Goal: Task Accomplishment & Management: Use online tool/utility

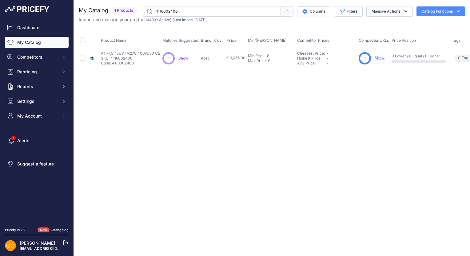
drag, startPoint x: 181, startPoint y: 10, endPoint x: 130, endPoint y: 9, distance: 51.3
click at [130, 9] on div "My Catalog 1 Products" at bounding box center [272, 11] width 386 height 10
paste input "399"
type input "4116002399"
click at [176, 57] on span "Show" at bounding box center [177, 58] width 10 height 5
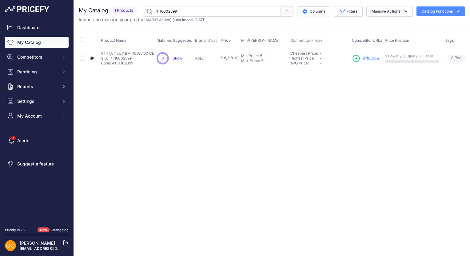
drag, startPoint x: 179, startPoint y: 11, endPoint x: 156, endPoint y: 14, distance: 22.6
click at [156, 14] on input "4116002399" at bounding box center [212, 11] width 138 height 10
paste input "text"
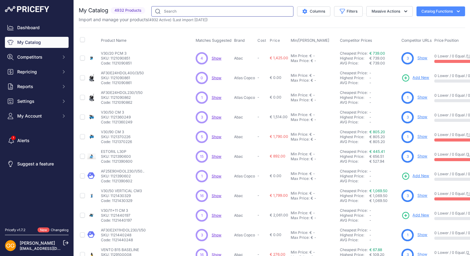
click at [188, 10] on input "text" at bounding box center [222, 11] width 142 height 10
paste input "4116002388"
type input "4116002388"
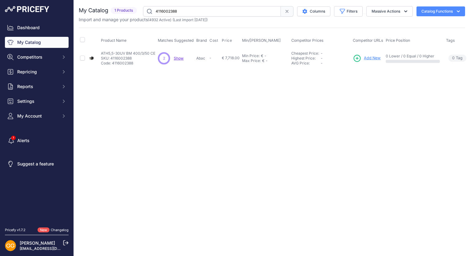
click at [180, 56] on span "Show" at bounding box center [179, 58] width 10 height 5
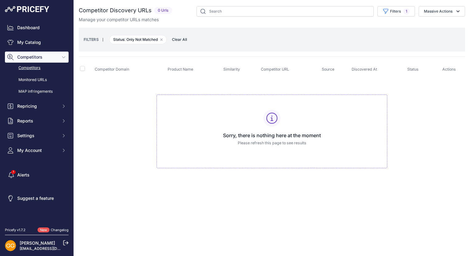
click at [180, 39] on span "Clear All" at bounding box center [179, 40] width 21 height 6
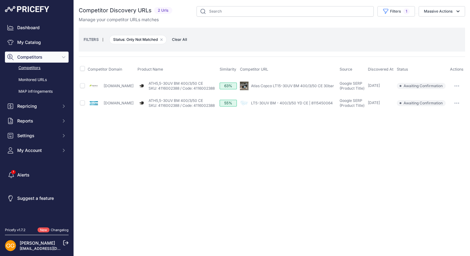
click at [184, 41] on span "Clear All" at bounding box center [179, 40] width 21 height 6
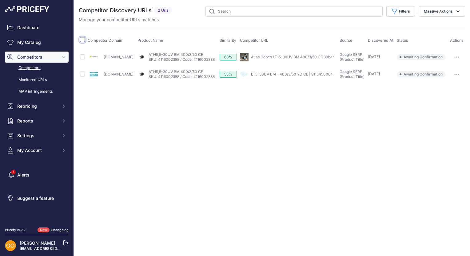
click at [84, 38] on input "checkbox" at bounding box center [82, 39] width 5 height 5
checkbox input "true"
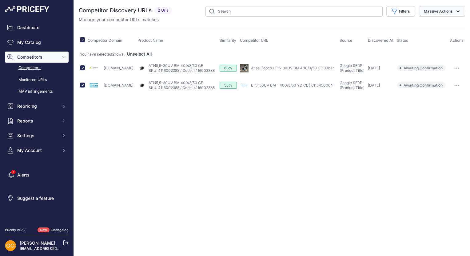
click at [453, 14] on button "Massive Actions" at bounding box center [441, 11] width 46 height 10
click at [438, 23] on span "Confirm Match" at bounding box center [435, 25] width 30 height 5
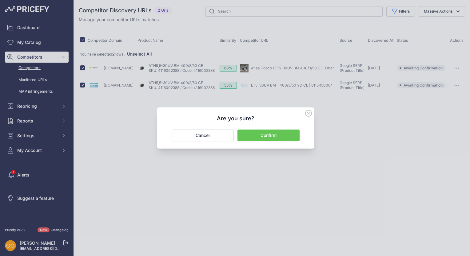
click at [277, 134] on button "Confirm" at bounding box center [268, 136] width 62 height 12
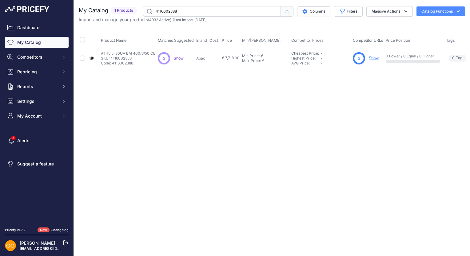
drag, startPoint x: 187, startPoint y: 9, endPoint x: 154, endPoint y: 11, distance: 33.6
click at [154, 11] on input "4116002388" at bounding box center [212, 11] width 138 height 10
paste input "7"
type input "4116002387"
click at [182, 56] on span "Show" at bounding box center [185, 58] width 10 height 5
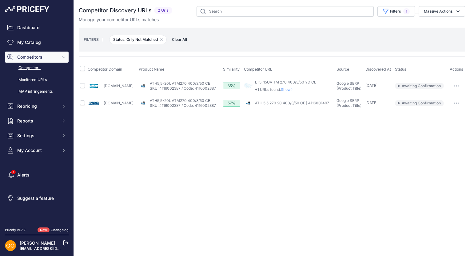
click at [176, 41] on span "Clear All" at bounding box center [179, 40] width 21 height 6
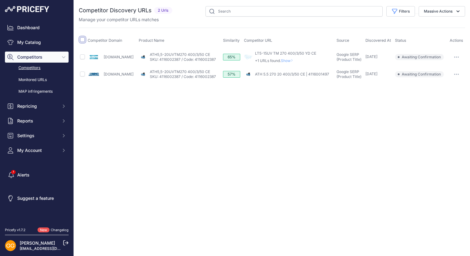
click at [83, 40] on input "checkbox" at bounding box center [82, 39] width 5 height 5
checkbox input "true"
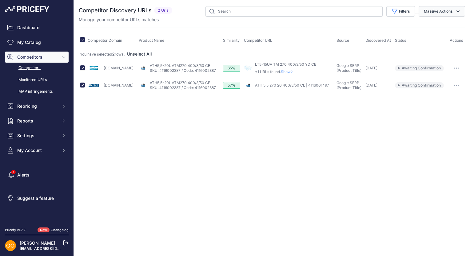
click at [454, 13] on button "Massive Actions" at bounding box center [441, 11] width 46 height 10
click at [437, 25] on span "Confirm Match" at bounding box center [435, 25] width 30 height 5
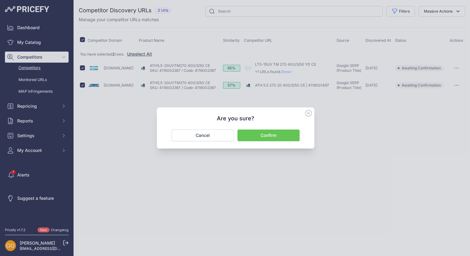
click at [291, 134] on button "Confirm" at bounding box center [268, 136] width 62 height 12
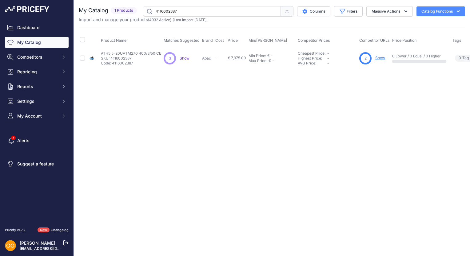
drag, startPoint x: 192, startPoint y: 12, endPoint x: 155, endPoint y: 12, distance: 36.9
click at [155, 12] on input "4116002387" at bounding box center [212, 11] width 138 height 10
paste input "6"
type input "4116002386"
click at [180, 58] on span "Show" at bounding box center [179, 58] width 10 height 5
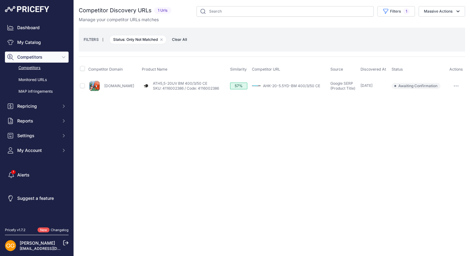
click at [180, 39] on span "Clear All" at bounding box center [179, 40] width 21 height 6
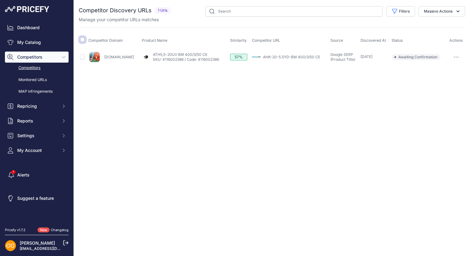
click at [81, 38] on input "checkbox" at bounding box center [82, 39] width 5 height 5
checkbox input "true"
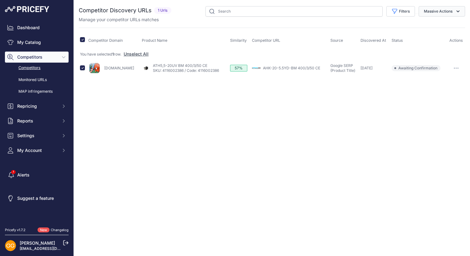
click at [454, 14] on button "Massive Actions" at bounding box center [441, 11] width 46 height 10
click at [442, 26] on span "Confirm Match" at bounding box center [435, 25] width 30 height 5
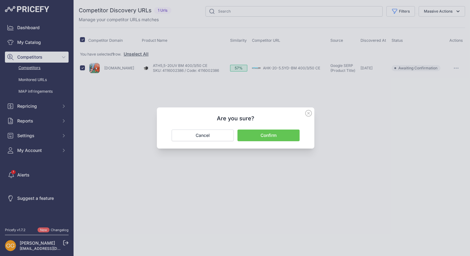
click at [277, 135] on button "Confirm" at bounding box center [268, 136] width 62 height 12
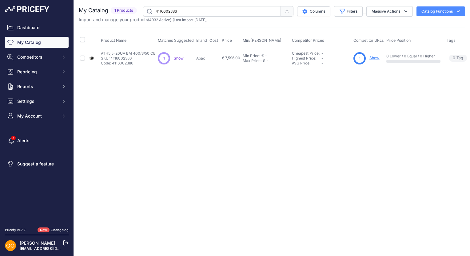
drag, startPoint x: 182, startPoint y: 10, endPoint x: 155, endPoint y: 14, distance: 27.3
click at [155, 14] on input "4116002386" at bounding box center [212, 11] width 138 height 10
paste input "5"
click at [178, 57] on span "Show" at bounding box center [178, 58] width 10 height 5
drag, startPoint x: 182, startPoint y: 11, endPoint x: 150, endPoint y: 11, distance: 31.7
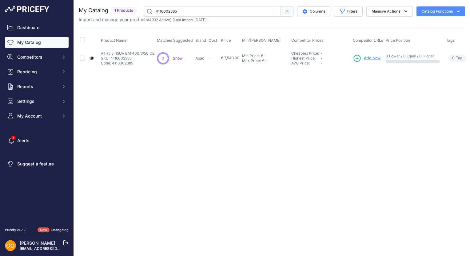
click at [150, 11] on input "4116002385" at bounding box center [212, 11] width 138 height 10
paste input "4"
click at [182, 56] on span "Show" at bounding box center [184, 58] width 10 height 5
drag, startPoint x: 187, startPoint y: 12, endPoint x: 155, endPoint y: 12, distance: 32.0
click at [156, 12] on input "4116002384" at bounding box center [212, 11] width 138 height 10
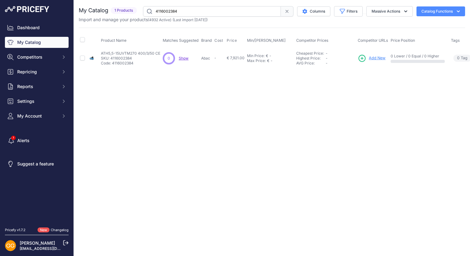
paste input "65"
type input "4116002365"
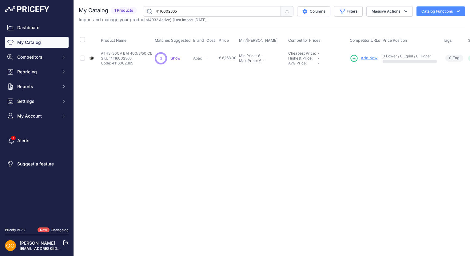
click at [172, 56] on span "Show" at bounding box center [176, 58] width 10 height 5
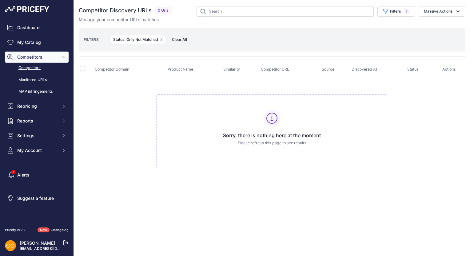
click at [178, 41] on span "Clear All" at bounding box center [179, 40] width 21 height 6
click at [184, 37] on span "Clear All" at bounding box center [179, 40] width 21 height 6
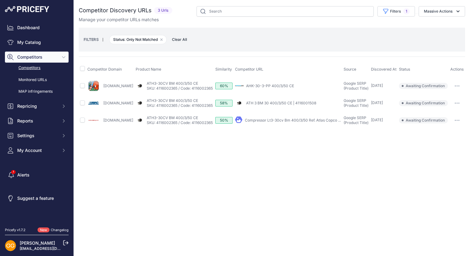
click at [183, 40] on span "Clear All" at bounding box center [179, 40] width 21 height 6
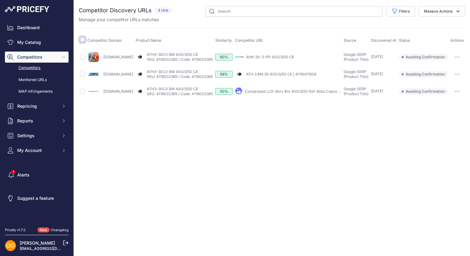
click at [84, 40] on input "checkbox" at bounding box center [82, 39] width 5 height 5
checkbox input "true"
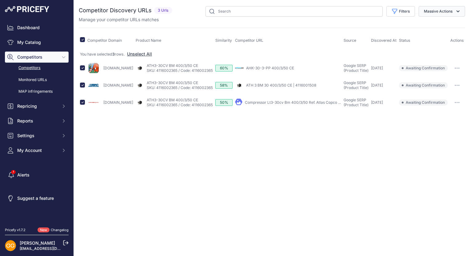
click at [460, 10] on icon "button" at bounding box center [458, 11] width 6 height 6
click at [440, 24] on span "Confirm Match" at bounding box center [435, 25] width 30 height 5
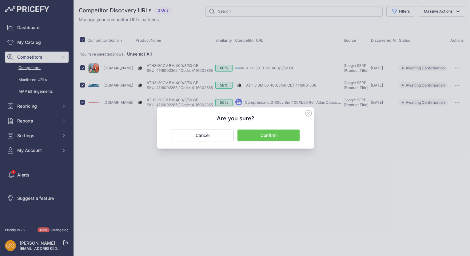
click at [270, 138] on button "Confirm" at bounding box center [268, 136] width 62 height 12
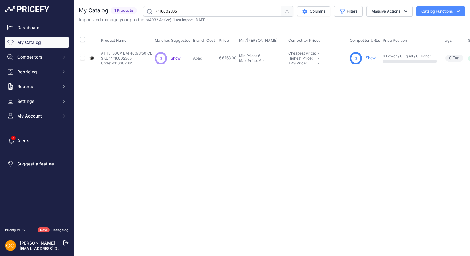
drag, startPoint x: 185, startPoint y: 10, endPoint x: 156, endPoint y: 10, distance: 29.5
click at [156, 10] on input "4116002365" at bounding box center [212, 11] width 138 height 10
paste input "4"
type input "4116002364"
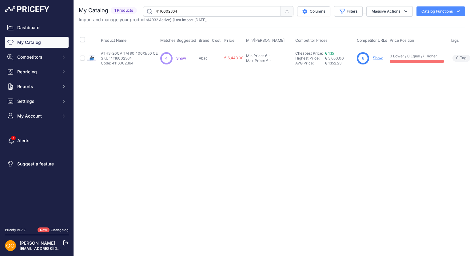
click at [181, 57] on span "Show" at bounding box center [181, 58] width 10 height 5
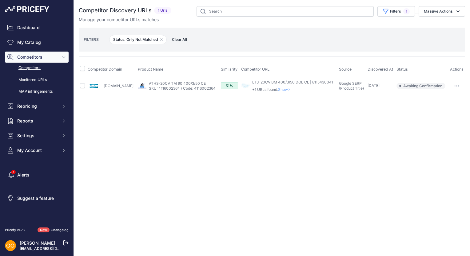
click at [184, 39] on span "Clear All" at bounding box center [179, 40] width 21 height 6
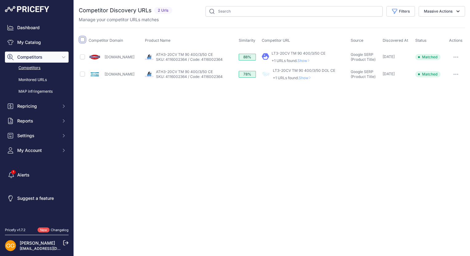
click at [83, 40] on input "checkbox" at bounding box center [82, 39] width 5 height 5
checkbox input "true"
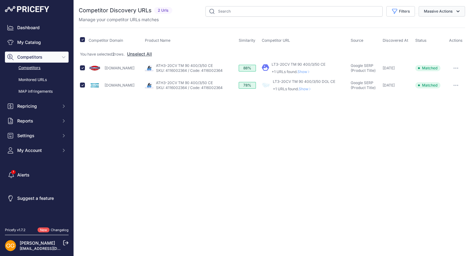
click at [449, 10] on button "Massive Actions" at bounding box center [441, 11] width 46 height 10
click at [446, 23] on span "Confirm Match" at bounding box center [435, 25] width 30 height 5
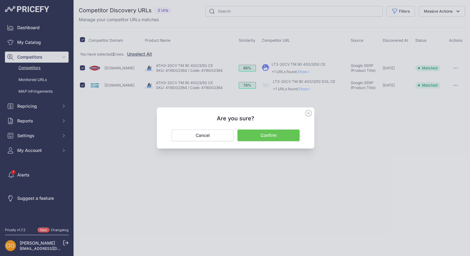
click at [275, 135] on button "Confirm" at bounding box center [268, 136] width 62 height 12
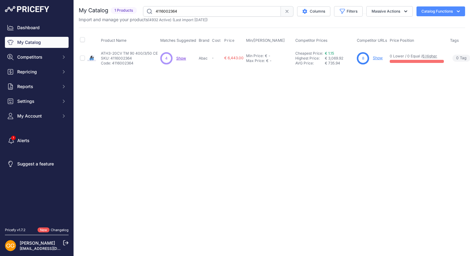
drag, startPoint x: 183, startPoint y: 9, endPoint x: 139, endPoint y: 10, distance: 44.3
click at [138, 10] on div "My Catalog 1 Products" at bounding box center [272, 11] width 386 height 10
paste input "text"
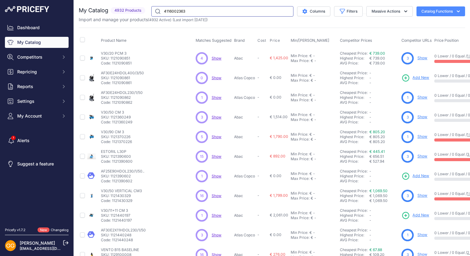
type input "4116002363"
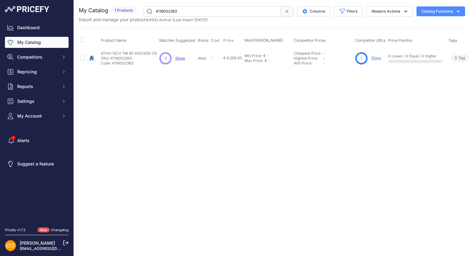
click at [180, 57] on span "Show" at bounding box center [180, 58] width 10 height 5
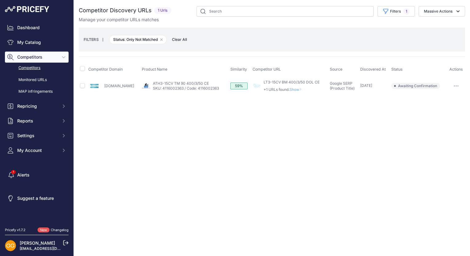
click at [177, 38] on span "Clear All" at bounding box center [179, 40] width 21 height 6
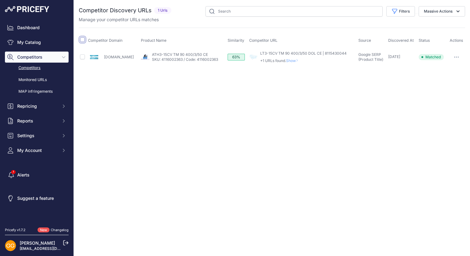
click at [83, 39] on input "checkbox" at bounding box center [82, 39] width 5 height 5
checkbox input "true"
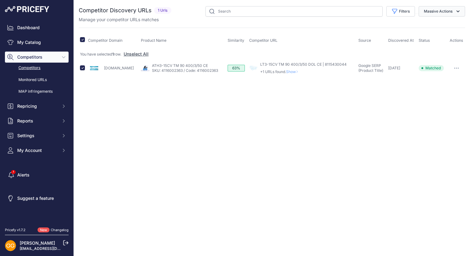
click at [436, 10] on button "Massive Actions" at bounding box center [441, 11] width 46 height 10
click at [432, 24] on span "Confirm Match" at bounding box center [435, 25] width 30 height 5
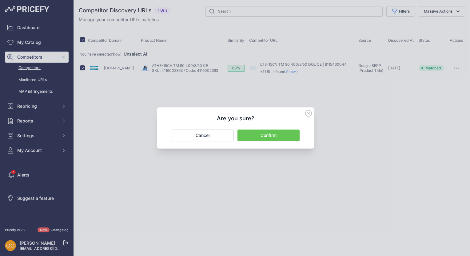
click at [283, 133] on button "Confirm" at bounding box center [268, 136] width 62 height 12
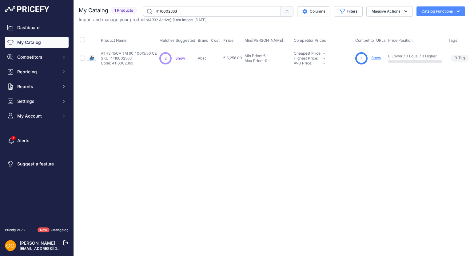
drag, startPoint x: 187, startPoint y: 11, endPoint x: 153, endPoint y: 11, distance: 33.5
click at [153, 11] on input "4116002363" at bounding box center [212, 11] width 138 height 10
paste input "2"
click at [175, 57] on span "Show" at bounding box center [176, 58] width 10 height 5
drag, startPoint x: 182, startPoint y: 12, endPoint x: 156, endPoint y: 11, distance: 26.5
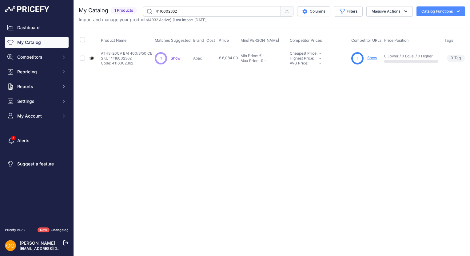
click at [156, 11] on input "4116002362" at bounding box center [212, 11] width 138 height 10
paste input "1"
click at [175, 57] on span "Show" at bounding box center [175, 58] width 10 height 5
drag, startPoint x: 182, startPoint y: 11, endPoint x: 154, endPoint y: 11, distance: 27.7
click at [155, 11] on input "4116002361" at bounding box center [212, 11] width 138 height 10
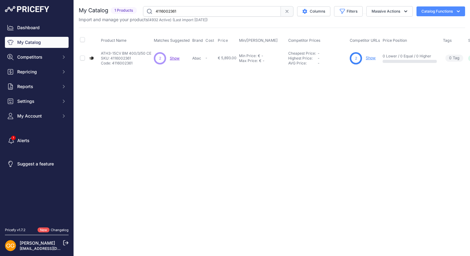
paste input "45"
click at [174, 57] on span "Show" at bounding box center [174, 58] width 10 height 5
drag, startPoint x: 186, startPoint y: 11, endPoint x: 154, endPoint y: 10, distance: 32.0
click at [154, 10] on input "4116002345" at bounding box center [212, 11] width 138 height 10
paste input "4"
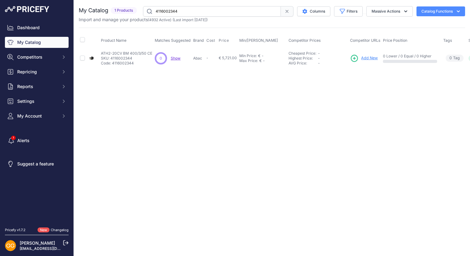
click at [178, 58] on span "Show" at bounding box center [176, 58] width 10 height 5
drag, startPoint x: 183, startPoint y: 10, endPoint x: 155, endPoint y: 12, distance: 27.7
click at [155, 12] on input "4116002344" at bounding box center [212, 11] width 138 height 10
paste input "0"
type input "4116002340"
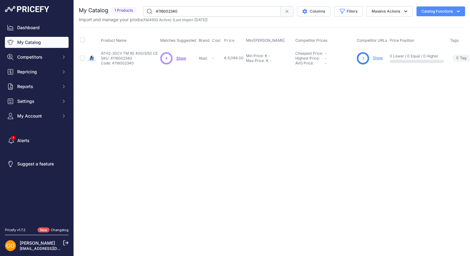
click at [180, 57] on span "Show" at bounding box center [181, 58] width 10 height 5
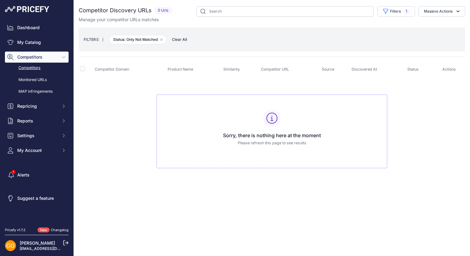
click at [181, 39] on span "Clear All" at bounding box center [179, 40] width 21 height 6
click at [180, 38] on span "Clear All" at bounding box center [179, 40] width 21 height 6
click at [178, 38] on span "Clear All" at bounding box center [179, 40] width 21 height 6
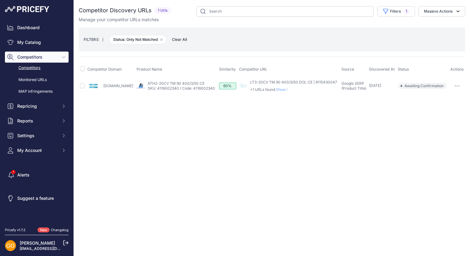
click at [182, 39] on span "Clear All" at bounding box center [179, 40] width 21 height 6
click at [84, 68] on input "checkbox" at bounding box center [82, 68] width 5 height 5
checkbox input "true"
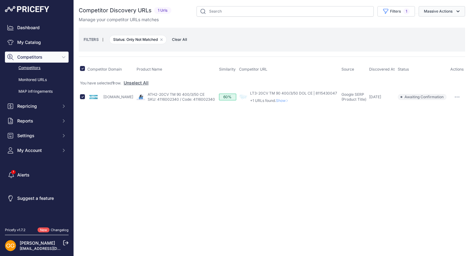
click at [429, 10] on button "Massive Actions" at bounding box center [441, 11] width 46 height 10
click at [436, 23] on span "Confirm Match" at bounding box center [435, 25] width 30 height 5
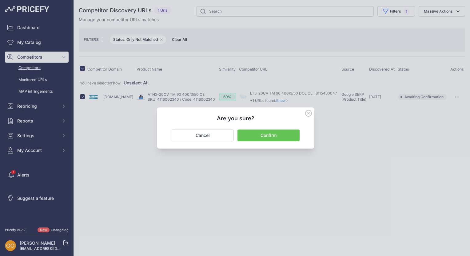
click at [287, 135] on button "Confirm" at bounding box center [268, 136] width 62 height 12
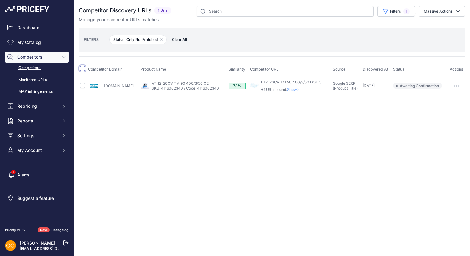
click at [82, 68] on input "checkbox" at bounding box center [82, 68] width 5 height 5
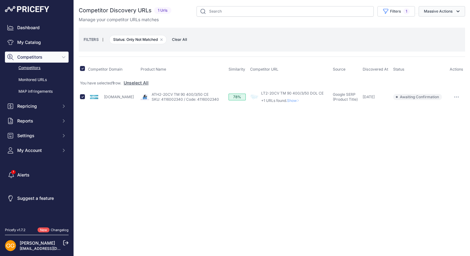
click at [457, 8] on icon "button" at bounding box center [458, 11] width 6 height 6
click at [435, 23] on span "Confirm Match" at bounding box center [435, 25] width 30 height 5
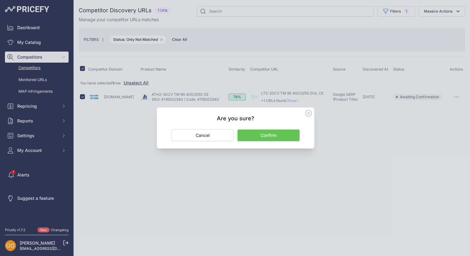
click at [284, 133] on button "Confirm" at bounding box center [268, 136] width 62 height 12
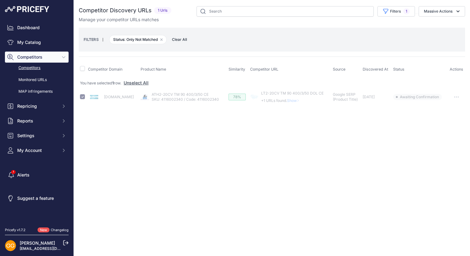
checkbox input "false"
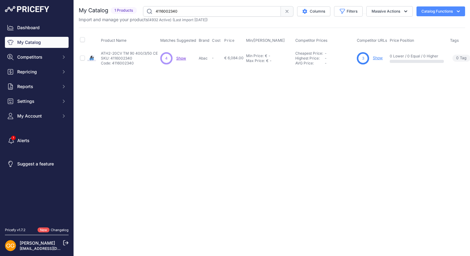
drag, startPoint x: 194, startPoint y: 12, endPoint x: 154, endPoint y: 11, distance: 40.3
click at [154, 11] on input "4116002340" at bounding box center [212, 11] width 138 height 10
paste input "39"
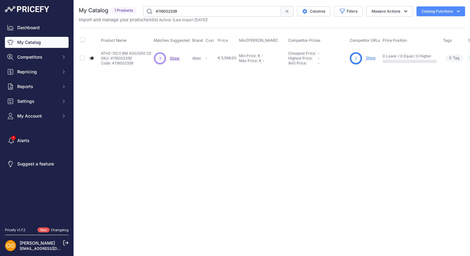
click at [172, 57] on span "Show" at bounding box center [175, 58] width 10 height 5
drag, startPoint x: 181, startPoint y: 9, endPoint x: 155, endPoint y: 10, distance: 26.2
click at [155, 10] on input "4116002339" at bounding box center [212, 11] width 138 height 10
paste input "8"
type input "4116002338"
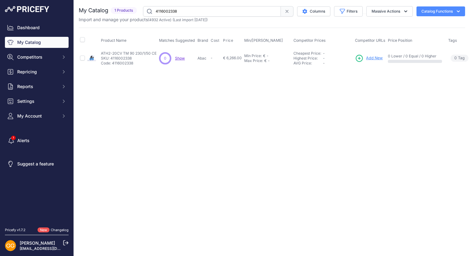
click at [179, 56] on span "Show" at bounding box center [180, 58] width 10 height 5
drag, startPoint x: 204, startPoint y: 10, endPoint x: 155, endPoint y: 10, distance: 48.9
click at [155, 10] on input "4116002338" at bounding box center [212, 11] width 138 height 10
paste input "text"
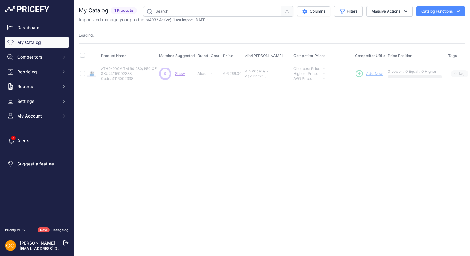
paste input "4116002337"
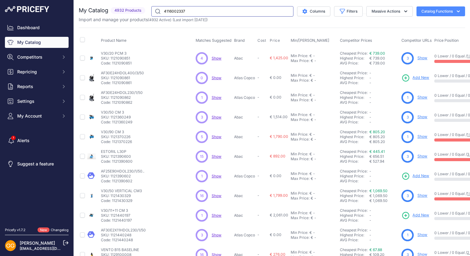
type input "4116002337"
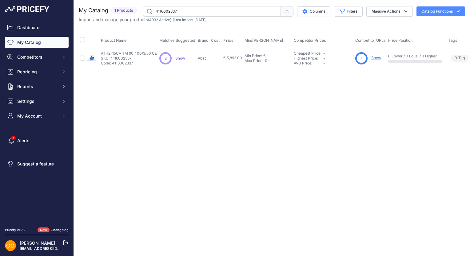
click at [180, 58] on span "Show" at bounding box center [180, 58] width 10 height 5
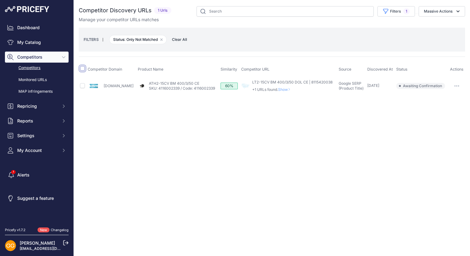
click at [83, 68] on input "checkbox" at bounding box center [82, 68] width 5 height 5
checkbox input "true"
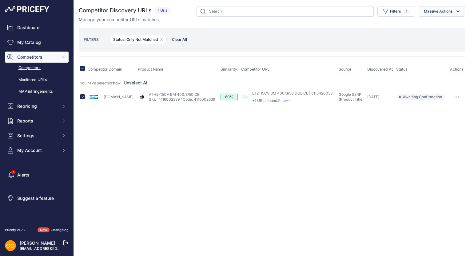
click at [450, 12] on button "Massive Actions" at bounding box center [441, 11] width 46 height 10
click at [435, 24] on span "Confirm Match" at bounding box center [435, 25] width 30 height 5
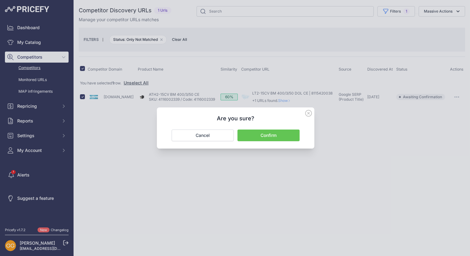
click at [271, 132] on button "Confirm" at bounding box center [268, 136] width 62 height 12
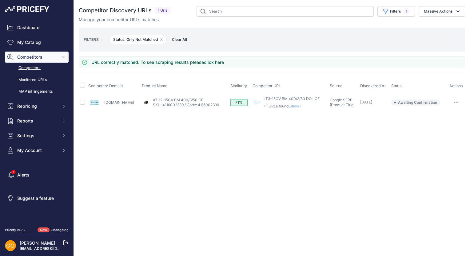
click at [184, 38] on span "Clear All" at bounding box center [179, 40] width 21 height 6
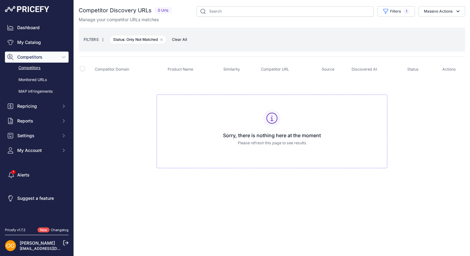
click at [182, 39] on span "Clear All" at bounding box center [179, 40] width 21 height 6
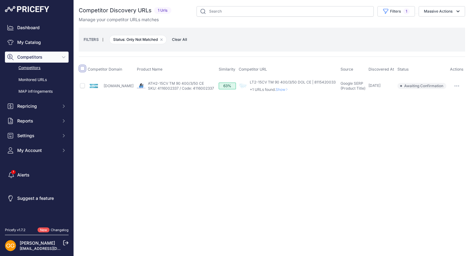
click at [80, 69] on input "checkbox" at bounding box center [82, 68] width 5 height 5
checkbox input "true"
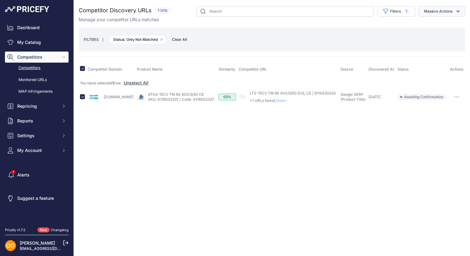
click at [448, 13] on button "Massive Actions" at bounding box center [441, 11] width 46 height 10
click at [438, 24] on span "Confirm Match" at bounding box center [435, 25] width 30 height 5
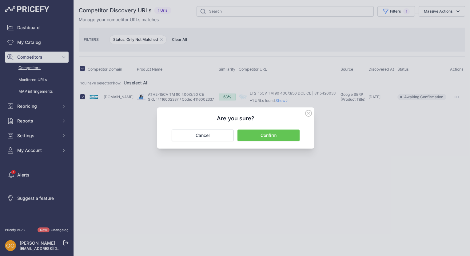
click at [282, 136] on button "Confirm" at bounding box center [268, 136] width 62 height 12
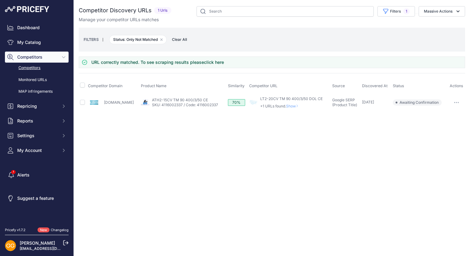
click at [183, 41] on span "Clear All" at bounding box center [179, 40] width 21 height 6
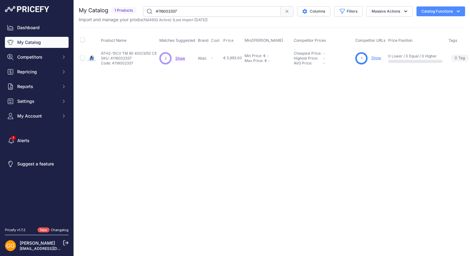
drag, startPoint x: 183, startPoint y: 11, endPoint x: 155, endPoint y: 10, distance: 28.3
click at [155, 10] on input "4116002337" at bounding box center [212, 11] width 138 height 10
paste input "6"
drag, startPoint x: 190, startPoint y: 12, endPoint x: 156, endPoint y: 11, distance: 33.8
click at [156, 11] on input "4116002336" at bounding box center [212, 11] width 138 height 10
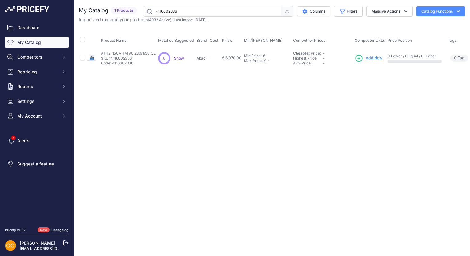
paste input "515"
drag, startPoint x: 181, startPoint y: 10, endPoint x: 154, endPoint y: 13, distance: 27.2
click at [154, 13] on input "4116002515" at bounding box center [212, 11] width 138 height 10
paste input "482"
drag, startPoint x: 181, startPoint y: 9, endPoint x: 154, endPoint y: 10, distance: 27.1
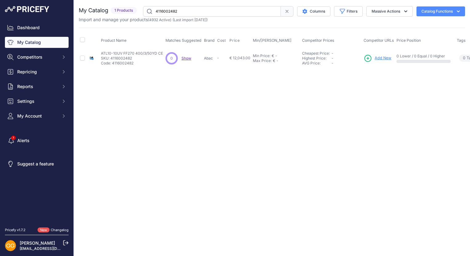
click at [154, 10] on input "4116002482" at bounding box center [212, 11] width 138 height 10
paste input "07"
type input "4116002407"
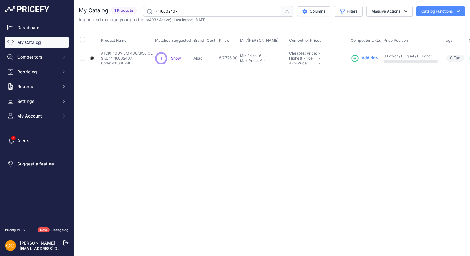
click at [175, 57] on span "Show" at bounding box center [176, 58] width 10 height 5
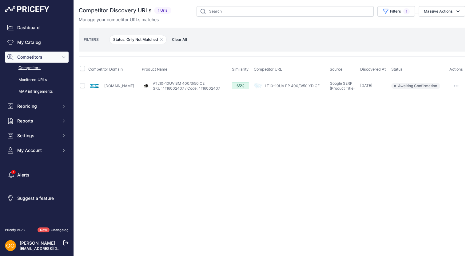
click at [181, 39] on span "Clear All" at bounding box center [179, 40] width 21 height 6
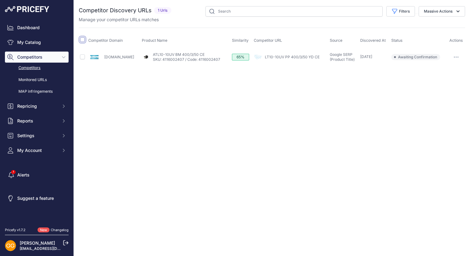
click at [84, 40] on input "checkbox" at bounding box center [82, 39] width 5 height 5
checkbox input "true"
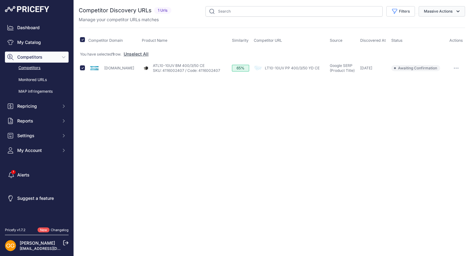
click at [444, 14] on button "Massive Actions" at bounding box center [441, 11] width 46 height 10
click at [443, 24] on span "Confirm Match" at bounding box center [435, 25] width 30 height 5
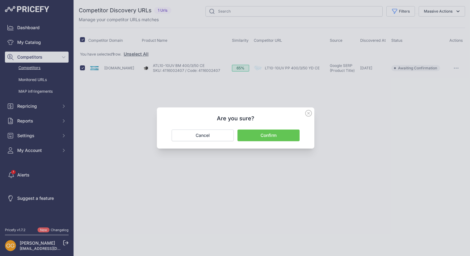
click at [281, 135] on button "Confirm" at bounding box center [268, 136] width 62 height 12
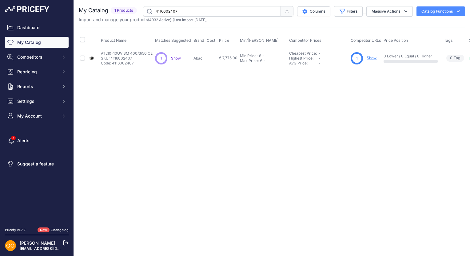
drag, startPoint x: 180, startPoint y: 14, endPoint x: 152, endPoint y: 11, distance: 27.2
click at [152, 11] on input "4116002407" at bounding box center [212, 11] width 138 height 10
paste input "6"
drag, startPoint x: 180, startPoint y: 12, endPoint x: 156, endPoint y: 11, distance: 23.7
click at [156, 11] on input "4116002406" at bounding box center [212, 11] width 138 height 10
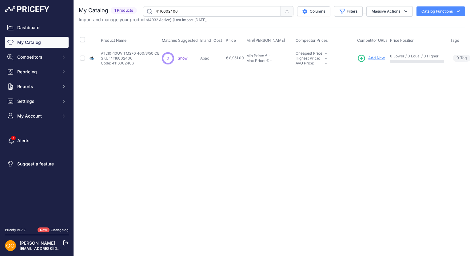
paste input "2"
type input "4116002402"
click at [175, 57] on span "Show" at bounding box center [175, 58] width 10 height 5
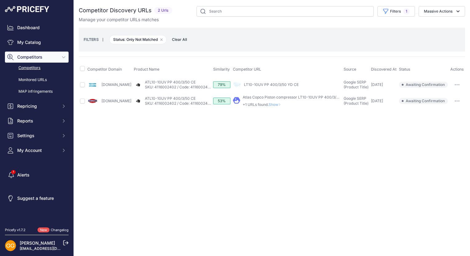
drag, startPoint x: 184, startPoint y: 38, endPoint x: 183, endPoint y: 53, distance: 15.8
click at [184, 38] on span "Clear All" at bounding box center [179, 40] width 21 height 6
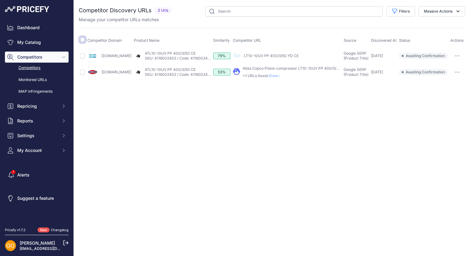
click at [82, 41] on input "checkbox" at bounding box center [82, 39] width 5 height 5
checkbox input "true"
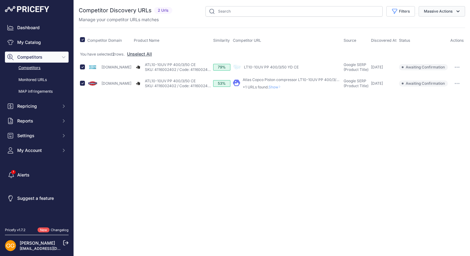
click at [456, 10] on icon "button" at bounding box center [458, 11] width 6 height 6
click at [432, 24] on span "Confirm Match" at bounding box center [435, 25] width 30 height 5
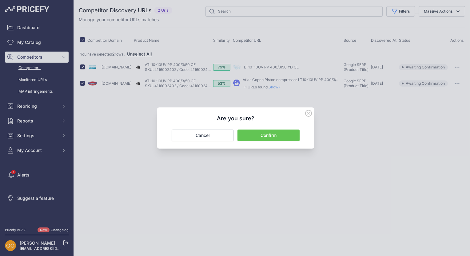
click at [283, 134] on button "Confirm" at bounding box center [268, 136] width 62 height 12
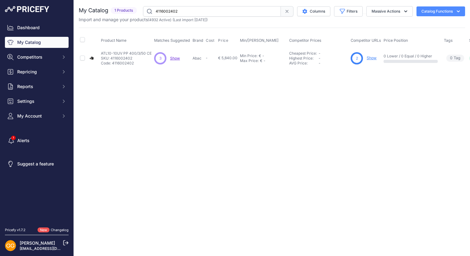
drag, startPoint x: 164, startPoint y: 14, endPoint x: 156, endPoint y: 14, distance: 8.0
click at [156, 14] on input "4116002402" at bounding box center [212, 11] width 138 height 10
paste input "394"
type input "4116002394"
drag, startPoint x: 183, startPoint y: 11, endPoint x: 154, endPoint y: 10, distance: 29.2
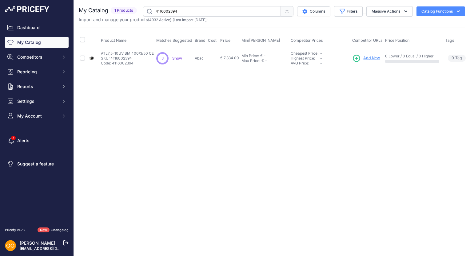
click at [154, 10] on input "4116002394" at bounding box center [212, 11] width 138 height 10
click at [175, 58] on span "Show" at bounding box center [177, 58] width 10 height 5
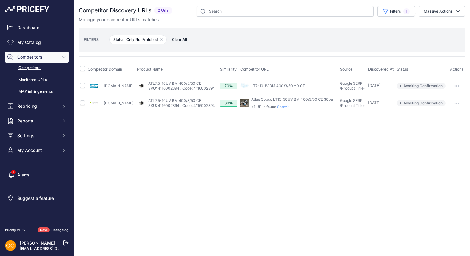
click at [177, 40] on span "Clear All" at bounding box center [179, 40] width 21 height 6
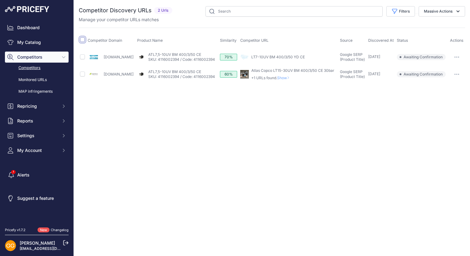
click at [84, 40] on input "checkbox" at bounding box center [82, 39] width 5 height 5
checkbox input "true"
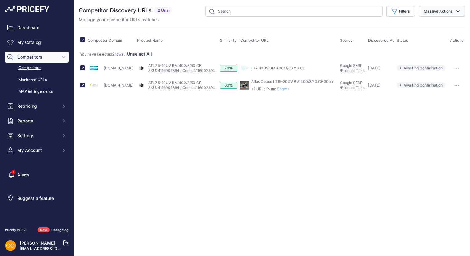
click at [450, 11] on button "Massive Actions" at bounding box center [441, 11] width 46 height 10
click at [440, 24] on span "Confirm Match" at bounding box center [435, 25] width 30 height 5
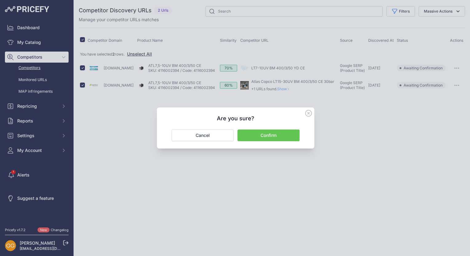
click at [282, 135] on button "Confirm" at bounding box center [268, 136] width 62 height 12
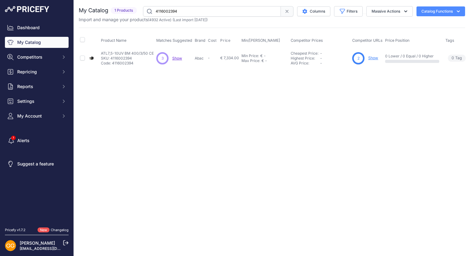
drag, startPoint x: 183, startPoint y: 10, endPoint x: 150, endPoint y: 12, distance: 32.9
click at [150, 12] on input "4116002394" at bounding box center [212, 11] width 138 height 10
paste input "3"
drag, startPoint x: 184, startPoint y: 12, endPoint x: 151, endPoint y: 10, distance: 32.9
click at [151, 10] on input "4116002393" at bounding box center [212, 11] width 138 height 10
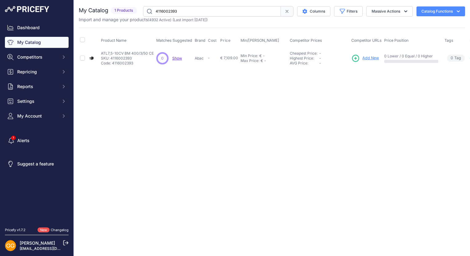
paste input "1"
type input "4116002391"
click at [185, 57] on span "Show" at bounding box center [184, 58] width 10 height 5
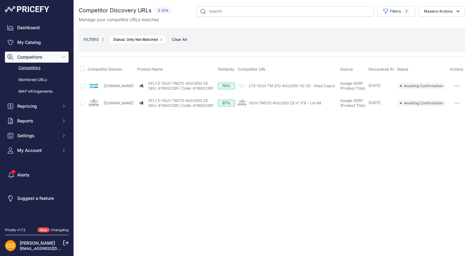
click at [185, 39] on span "Clear All" at bounding box center [179, 40] width 21 height 6
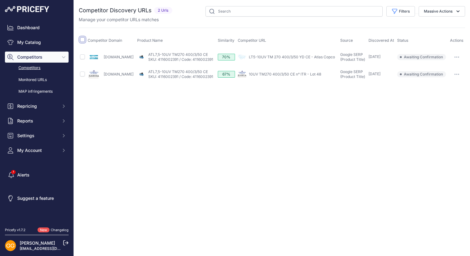
click at [84, 40] on input "checkbox" at bounding box center [82, 39] width 5 height 5
checkbox input "true"
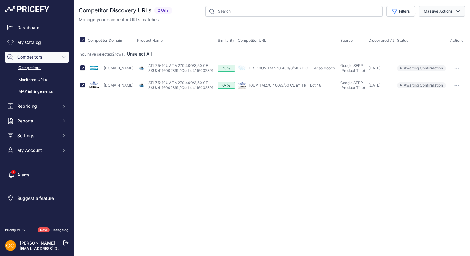
click at [441, 11] on button "Massive Actions" at bounding box center [441, 11] width 46 height 10
click at [434, 26] on span "Confirm Match" at bounding box center [435, 25] width 30 height 5
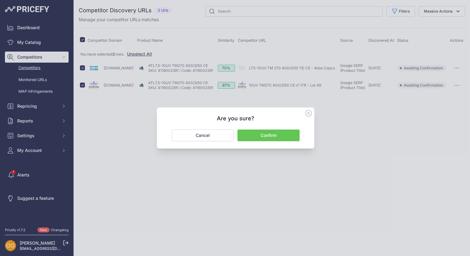
click at [282, 133] on button "Confirm" at bounding box center [268, 136] width 62 height 12
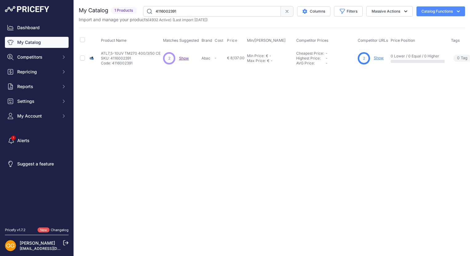
drag, startPoint x: 180, startPoint y: 9, endPoint x: 156, endPoint y: 11, distance: 23.8
click at [156, 11] on input "4116002391" at bounding box center [212, 11] width 138 height 10
paste input "0"
type input "4116002390"
click at [180, 58] on span "Show" at bounding box center [184, 58] width 10 height 5
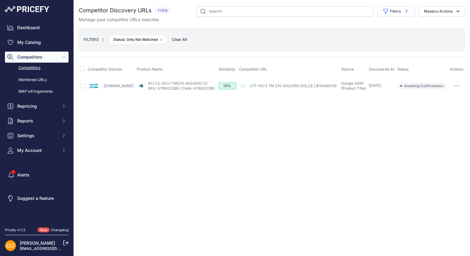
click at [187, 39] on span "Clear All" at bounding box center [179, 40] width 21 height 6
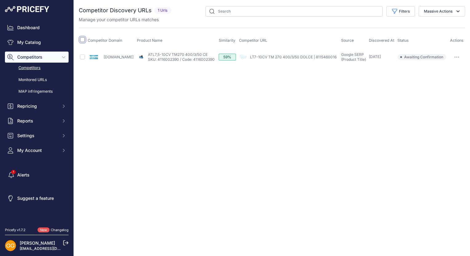
click at [82, 40] on input "checkbox" at bounding box center [82, 39] width 5 height 5
checkbox input "true"
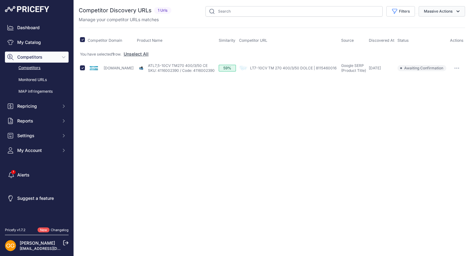
click at [440, 11] on button "Massive Actions" at bounding box center [441, 11] width 46 height 10
click at [429, 26] on span "Confirm Match" at bounding box center [435, 25] width 30 height 5
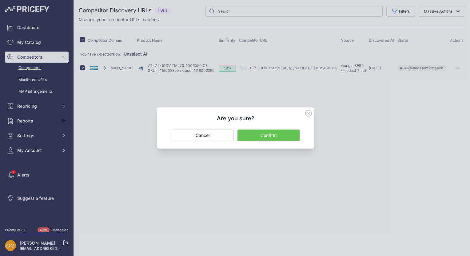
click at [270, 136] on button "Confirm" at bounding box center [268, 136] width 62 height 12
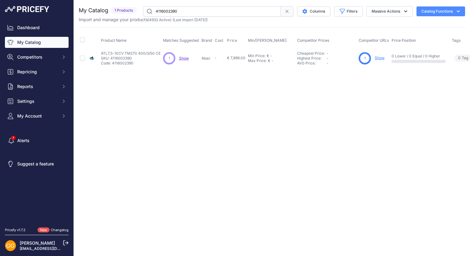
drag, startPoint x: 184, startPoint y: 10, endPoint x: 156, endPoint y: 13, distance: 28.4
click at [156, 13] on input "4116002390" at bounding box center [212, 11] width 138 height 10
paste input "89"
type input "4116002389"
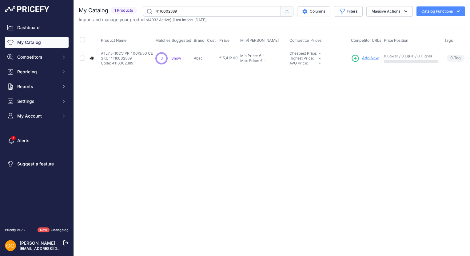
click at [176, 56] on span "Show" at bounding box center [176, 58] width 10 height 5
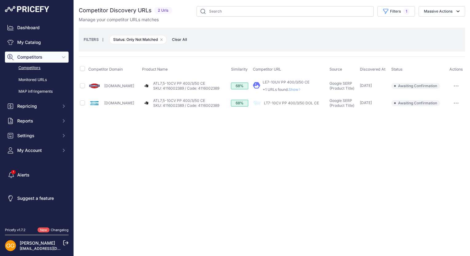
click at [180, 39] on span "Clear All" at bounding box center [179, 40] width 21 height 6
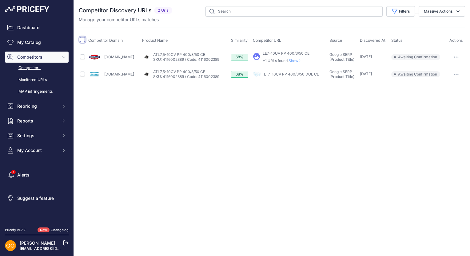
click at [83, 40] on input "checkbox" at bounding box center [82, 39] width 5 height 5
checkbox input "true"
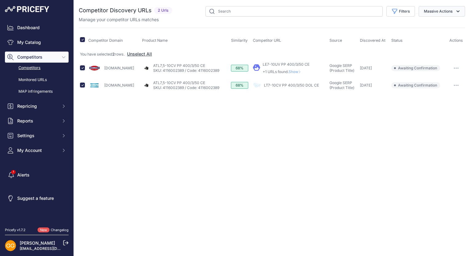
click at [457, 10] on icon "button" at bounding box center [458, 11] width 6 height 6
click at [435, 24] on span "Confirm Match" at bounding box center [435, 25] width 30 height 5
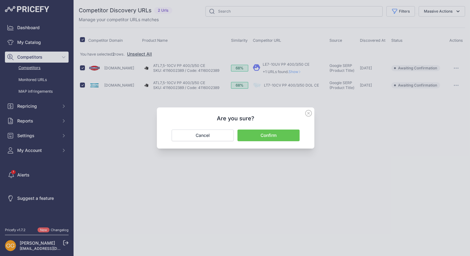
click at [287, 132] on button "Confirm" at bounding box center [268, 136] width 62 height 12
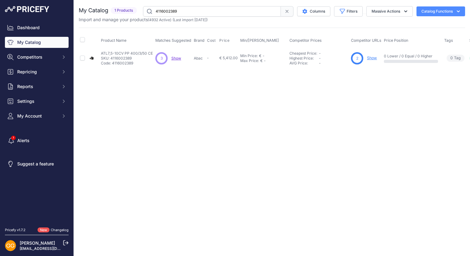
drag, startPoint x: 189, startPoint y: 10, endPoint x: 156, endPoint y: 10, distance: 33.2
click at [156, 10] on input "4116002389" at bounding box center [212, 11] width 138 height 10
paste input "text"
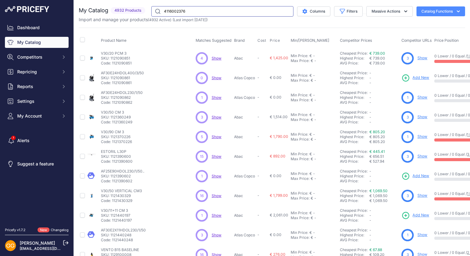
type input "4116002376"
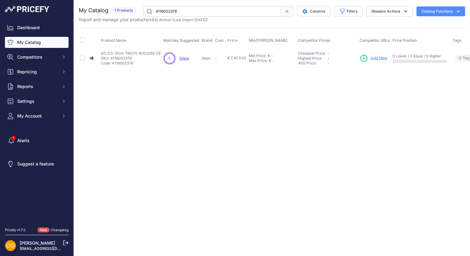
click at [183, 57] on span "Show" at bounding box center [184, 58] width 10 height 5
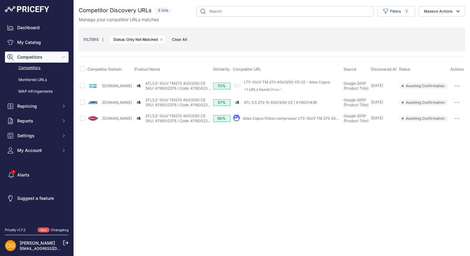
click at [180, 39] on span "Clear All" at bounding box center [179, 40] width 21 height 6
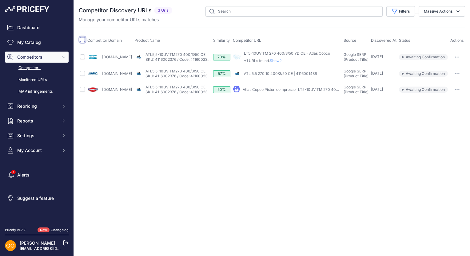
click at [84, 40] on input "checkbox" at bounding box center [82, 39] width 5 height 5
checkbox input "true"
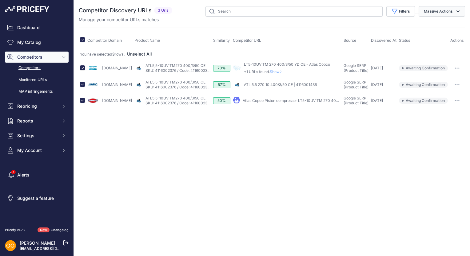
click at [439, 11] on button "Massive Actions" at bounding box center [441, 11] width 46 height 10
click at [437, 24] on span "Confirm Match" at bounding box center [435, 25] width 30 height 5
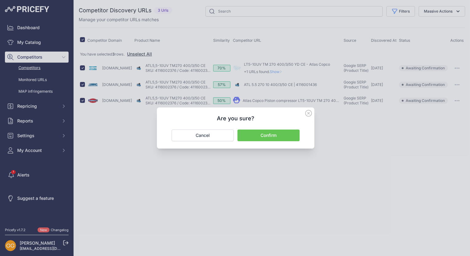
click at [269, 135] on button "Confirm" at bounding box center [268, 136] width 62 height 12
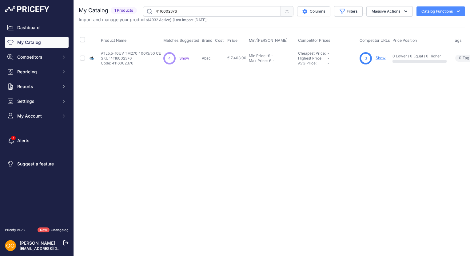
drag, startPoint x: 187, startPoint y: 12, endPoint x: 154, endPoint y: 10, distance: 32.7
click at [154, 10] on input "4116002376" at bounding box center [212, 11] width 138 height 10
paste input "5"
type input "4116002375"
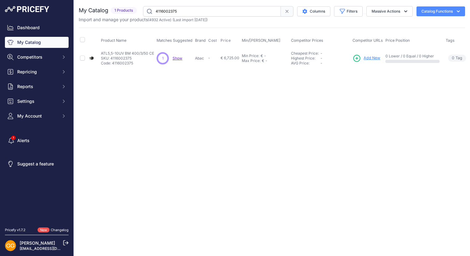
click at [176, 57] on span "Show" at bounding box center [177, 58] width 10 height 5
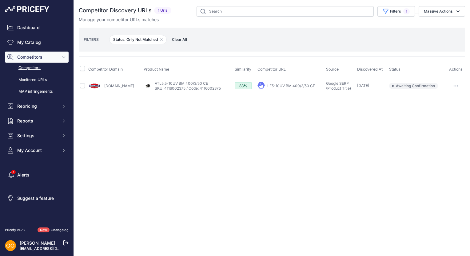
click at [183, 40] on span "Clear All" at bounding box center [179, 40] width 21 height 6
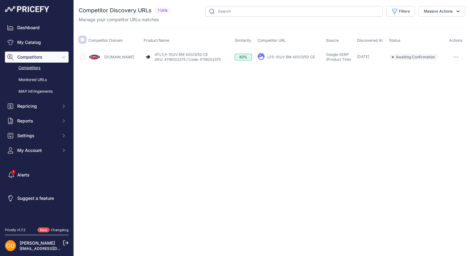
click at [83, 40] on input "checkbox" at bounding box center [82, 39] width 5 height 5
checkbox input "true"
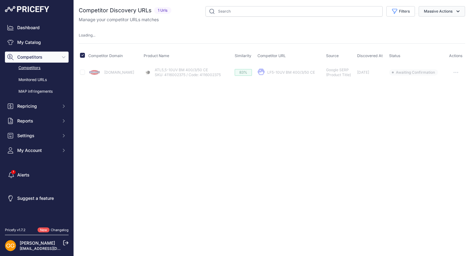
click at [443, 13] on button "Massive Actions" at bounding box center [441, 11] width 46 height 10
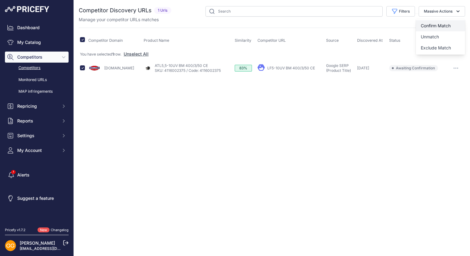
click at [446, 24] on span "Confirm Match" at bounding box center [435, 25] width 30 height 5
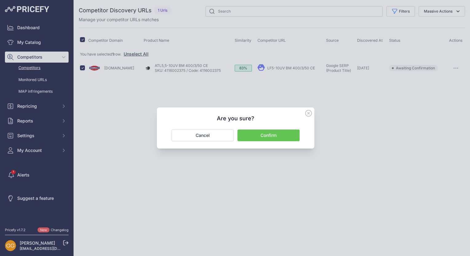
click at [281, 134] on button "Confirm" at bounding box center [268, 136] width 62 height 12
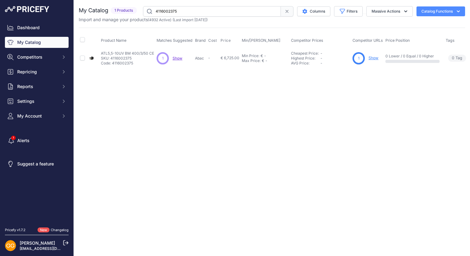
drag, startPoint x: 181, startPoint y: 14, endPoint x: 155, endPoint y: 13, distance: 26.8
click at [155, 13] on input "4116002375" at bounding box center [212, 11] width 138 height 10
paste input "2"
type input "4116002372"
click at [183, 57] on span "Show" at bounding box center [184, 58] width 10 height 5
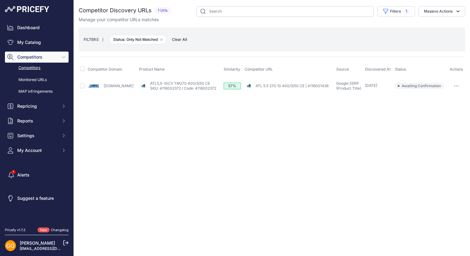
click at [183, 37] on span "Clear All" at bounding box center [179, 40] width 21 height 6
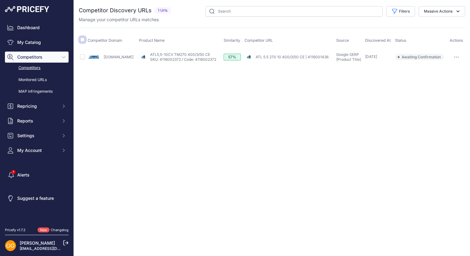
click at [82, 40] on input "checkbox" at bounding box center [82, 39] width 5 height 5
checkbox input "true"
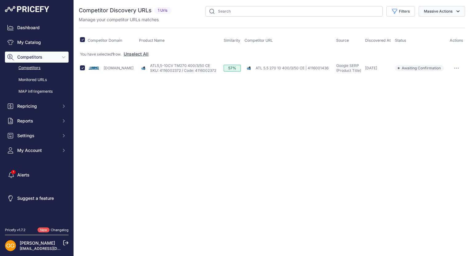
click at [433, 9] on button "Massive Actions" at bounding box center [441, 11] width 46 height 10
click at [440, 22] on button "Confirm Match" at bounding box center [440, 25] width 49 height 11
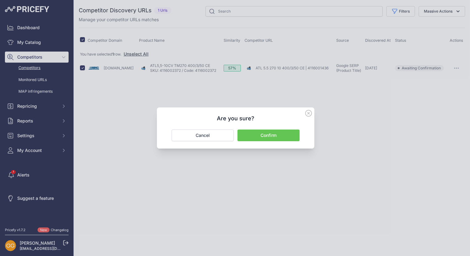
click at [276, 134] on button "Confirm" at bounding box center [268, 136] width 62 height 12
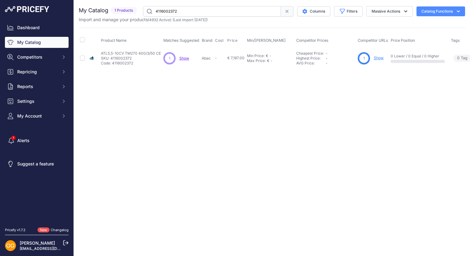
drag, startPoint x: 181, startPoint y: 12, endPoint x: 156, endPoint y: 12, distance: 24.9
click at [156, 12] on input "4116002372" at bounding box center [212, 11] width 138 height 10
paste input "1"
type input "4116002371"
click at [178, 56] on span "Show" at bounding box center [180, 58] width 10 height 5
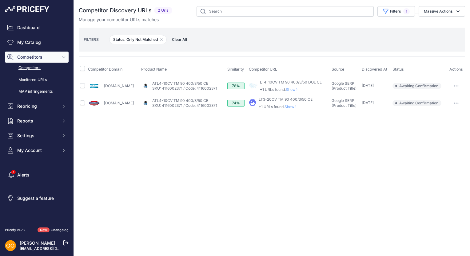
click at [185, 38] on span "Clear All" at bounding box center [179, 40] width 21 height 6
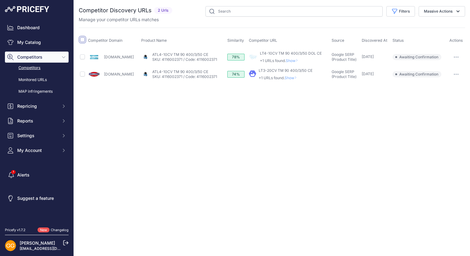
click at [83, 40] on input "checkbox" at bounding box center [82, 39] width 5 height 5
checkbox input "true"
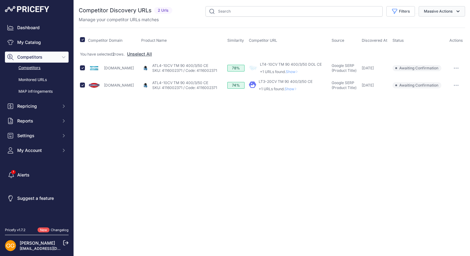
click at [442, 10] on button "Massive Actions" at bounding box center [441, 11] width 46 height 10
click at [443, 22] on button "Confirm Match" at bounding box center [440, 25] width 49 height 11
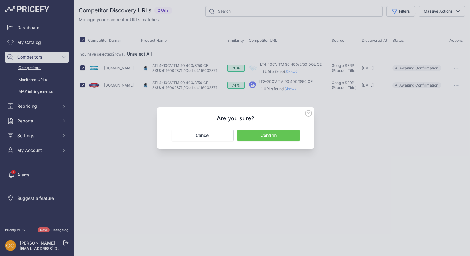
click at [273, 134] on button "Confirm" at bounding box center [268, 136] width 62 height 12
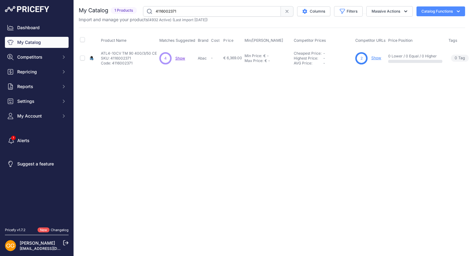
drag, startPoint x: 185, startPoint y: 12, endPoint x: 146, endPoint y: 8, distance: 38.9
click at [146, 8] on input "4116002371" at bounding box center [212, 11] width 138 height 10
paste input "0"
type input "4116002370"
click at [178, 57] on span "Show" at bounding box center [177, 58] width 10 height 5
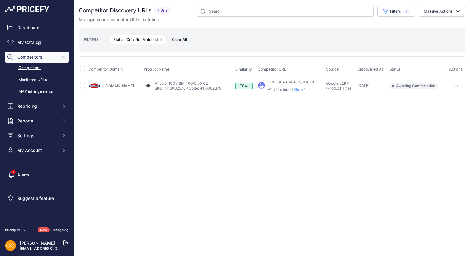
click at [182, 40] on span "Clear All" at bounding box center [179, 40] width 21 height 6
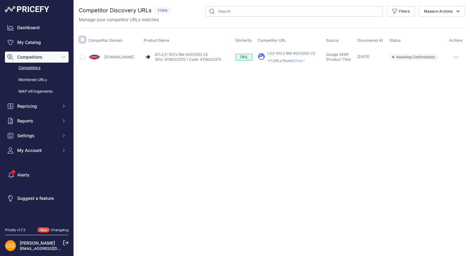
click at [82, 40] on input "checkbox" at bounding box center [82, 39] width 5 height 5
checkbox input "true"
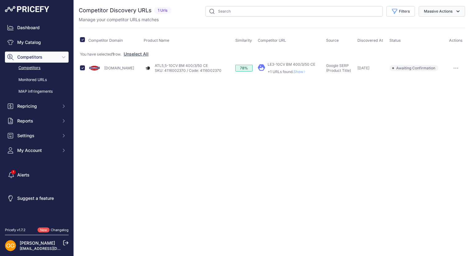
click at [461, 14] on button "Massive Actions" at bounding box center [441, 11] width 46 height 10
click at [448, 23] on span "Confirm Match" at bounding box center [435, 25] width 30 height 5
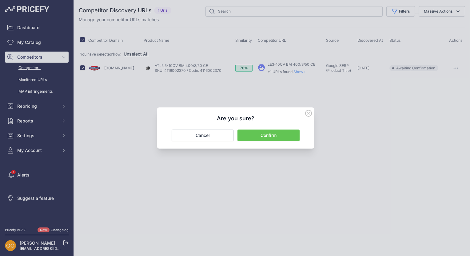
click at [273, 134] on button "Confirm" at bounding box center [268, 136] width 62 height 12
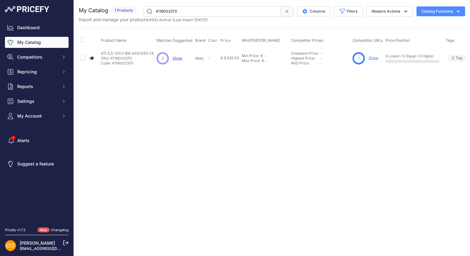
drag, startPoint x: 186, startPoint y: 12, endPoint x: 155, endPoint y: 13, distance: 30.7
click at [155, 13] on input "4116002370" at bounding box center [212, 11] width 138 height 10
paste input "66"
type input "4116002366"
click at [175, 58] on span "Show" at bounding box center [175, 58] width 10 height 5
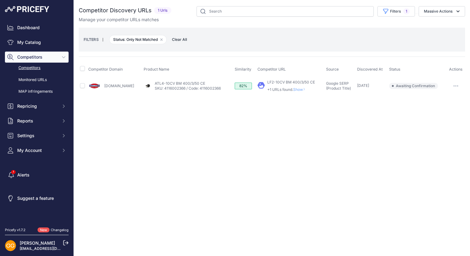
click at [181, 40] on span "Clear All" at bounding box center [179, 40] width 21 height 6
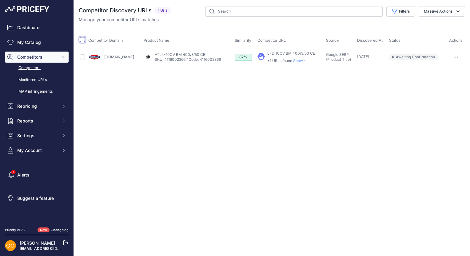
click at [81, 41] on input "checkbox" at bounding box center [82, 39] width 5 height 5
checkbox input "true"
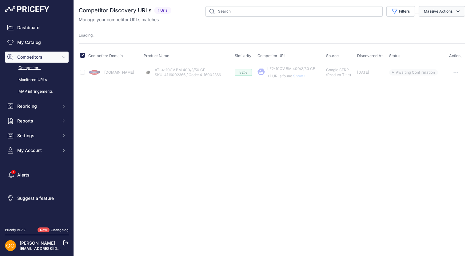
click at [455, 10] on icon "button" at bounding box center [458, 11] width 6 height 6
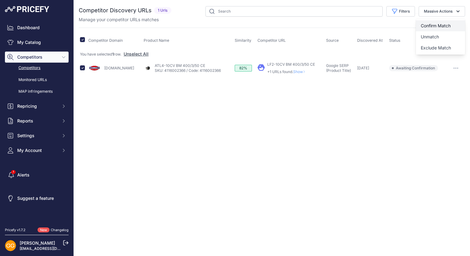
click at [448, 23] on span "Confirm Match" at bounding box center [435, 25] width 30 height 5
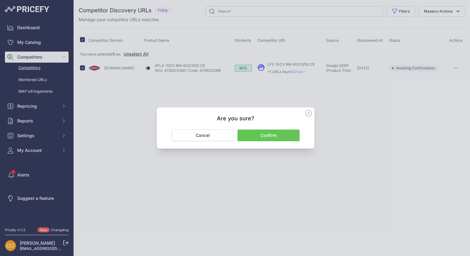
click at [285, 133] on button "Confirm" at bounding box center [268, 136] width 62 height 12
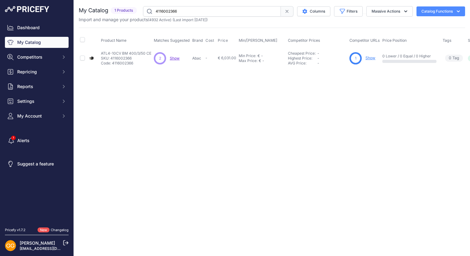
drag, startPoint x: 168, startPoint y: 11, endPoint x: 152, endPoint y: 10, distance: 15.7
click at [152, 10] on input "4116002366" at bounding box center [212, 11] width 138 height 10
paste input "0"
click at [173, 56] on span "Show" at bounding box center [177, 58] width 10 height 5
drag, startPoint x: 189, startPoint y: 12, endPoint x: 153, endPoint y: 11, distance: 36.0
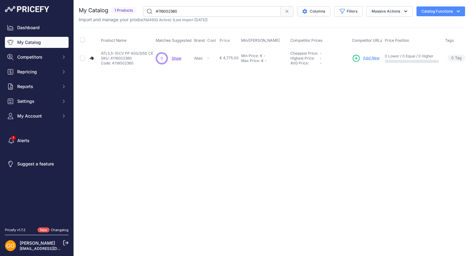
click at [153, 11] on input "4116002360" at bounding box center [212, 11] width 138 height 10
paste input "59"
type input "4116002359"
click at [171, 56] on span "Show" at bounding box center [171, 58] width 10 height 5
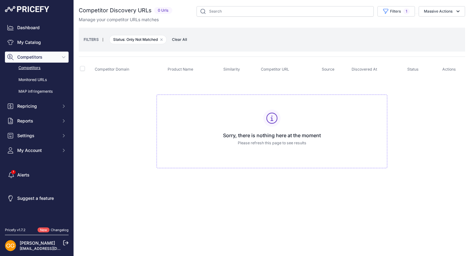
click at [180, 41] on span "Clear All" at bounding box center [179, 40] width 21 height 6
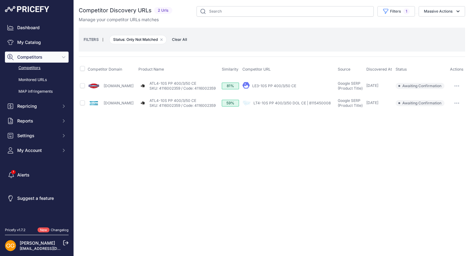
click at [186, 39] on span "Clear All" at bounding box center [179, 40] width 21 height 6
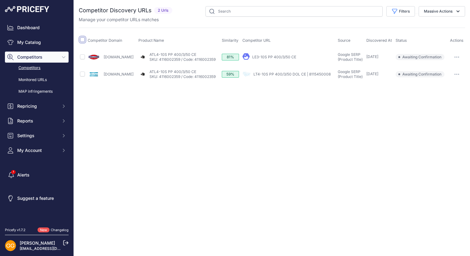
click at [82, 39] on input "checkbox" at bounding box center [82, 39] width 5 height 5
checkbox input "true"
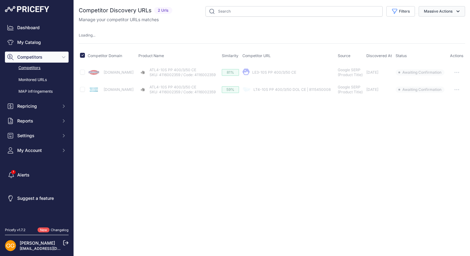
click at [431, 9] on button "Massive Actions" at bounding box center [441, 11] width 46 height 10
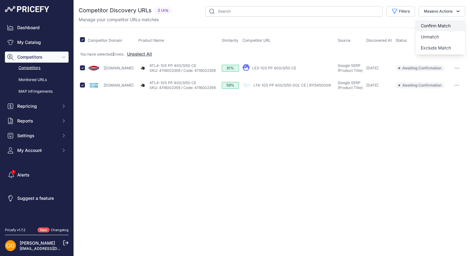
click at [443, 22] on button "Confirm Match" at bounding box center [440, 25] width 49 height 11
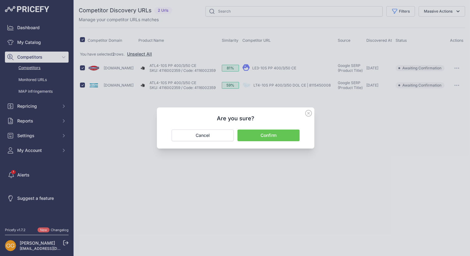
click at [288, 132] on button "Confirm" at bounding box center [268, 136] width 62 height 12
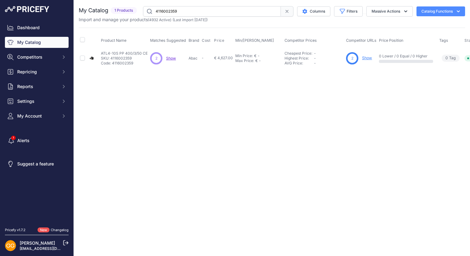
drag, startPoint x: 182, startPoint y: 11, endPoint x: 155, endPoint y: 11, distance: 27.4
click at [155, 11] on input "4116002359" at bounding box center [212, 11] width 138 height 10
paste input "8"
type input "4116002358"
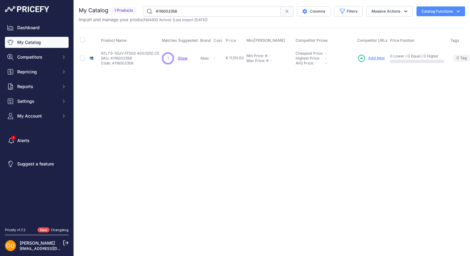
click at [183, 56] on span "Show" at bounding box center [183, 58] width 10 height 5
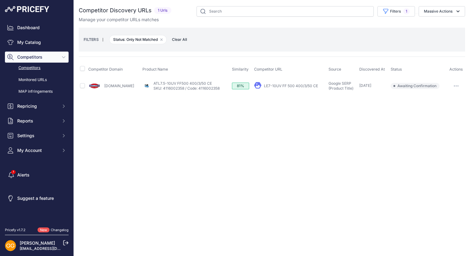
click at [188, 40] on span "Clear All" at bounding box center [179, 40] width 21 height 6
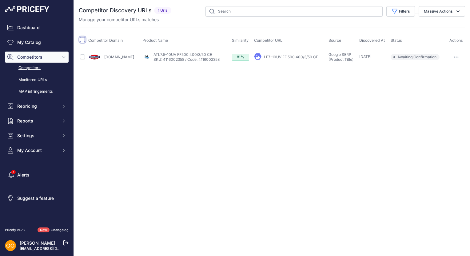
click at [84, 41] on input "checkbox" at bounding box center [82, 39] width 5 height 5
checkbox input "true"
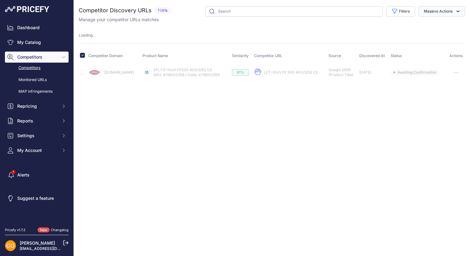
click at [459, 8] on icon "button" at bounding box center [458, 11] width 6 height 6
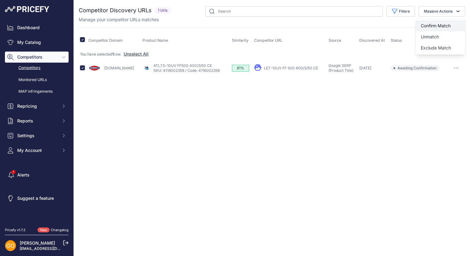
click at [447, 22] on button "Confirm Match" at bounding box center [440, 25] width 49 height 11
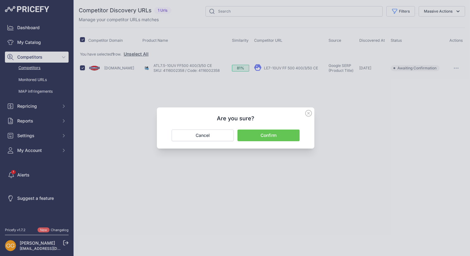
click at [281, 137] on button "Confirm" at bounding box center [268, 136] width 62 height 12
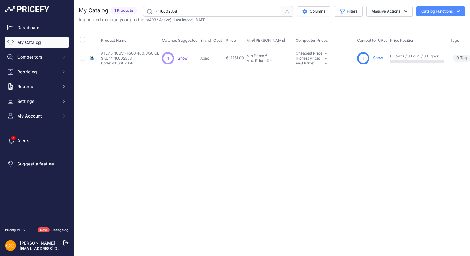
drag, startPoint x: 183, startPoint y: 11, endPoint x: 153, endPoint y: 10, distance: 30.1
click at [153, 10] on input "4116002358" at bounding box center [212, 11] width 138 height 10
paste input "3"
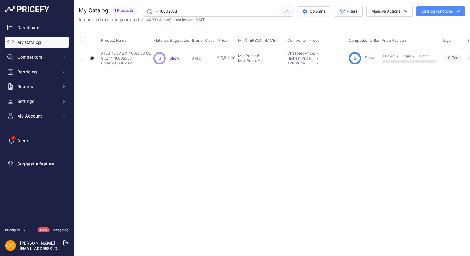
click at [172, 58] on span "Show" at bounding box center [174, 58] width 10 height 5
drag, startPoint x: 190, startPoint y: 9, endPoint x: 150, endPoint y: 11, distance: 40.3
click at [150, 11] on input "4116002353" at bounding box center [212, 11] width 138 height 10
paste input "0"
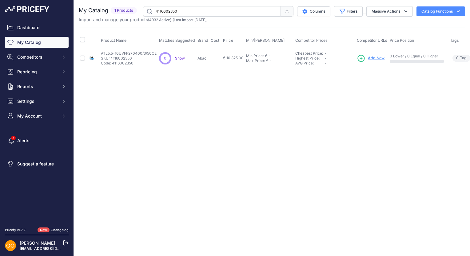
drag, startPoint x: 188, startPoint y: 8, endPoint x: 156, endPoint y: 11, distance: 32.1
click at [156, 11] on input "4116002350" at bounding box center [212, 11] width 138 height 10
paste input "49"
click at [180, 57] on span "Show" at bounding box center [184, 58] width 10 height 5
drag, startPoint x: 183, startPoint y: 10, endPoint x: 156, endPoint y: 11, distance: 27.4
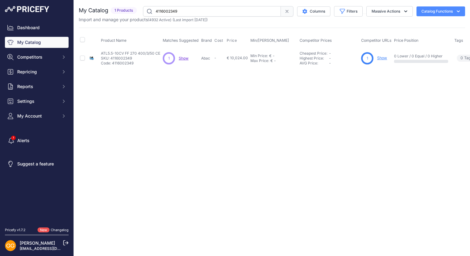
click at [156, 11] on input "4116002349" at bounding box center [212, 11] width 138 height 10
paste input "53"
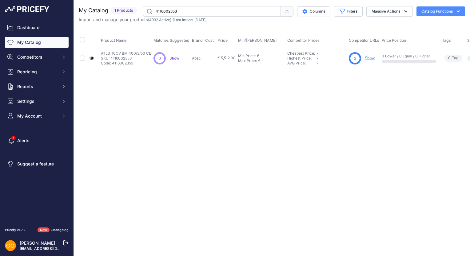
click at [171, 57] on span "Show" at bounding box center [174, 58] width 10 height 5
click at [173, 57] on span "Show" at bounding box center [174, 58] width 10 height 5
drag, startPoint x: 185, startPoint y: 12, endPoint x: 156, endPoint y: 12, distance: 29.2
click at [156, 12] on input "4116002353" at bounding box center [212, 11] width 138 height 10
paste input "49"
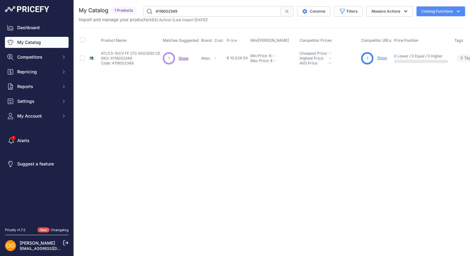
click at [184, 59] on span "Show" at bounding box center [184, 58] width 10 height 5
drag, startPoint x: 171, startPoint y: 12, endPoint x: 143, endPoint y: 12, distance: 27.4
click at [143, 12] on input "4116002349" at bounding box center [212, 11] width 138 height 10
paste input "8"
type input "4116002348"
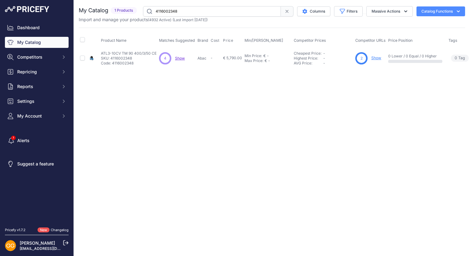
click at [179, 57] on span "Show" at bounding box center [180, 58] width 10 height 5
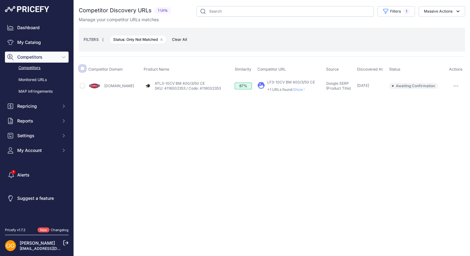
click at [82, 70] on input "checkbox" at bounding box center [82, 68] width 5 height 5
checkbox input "true"
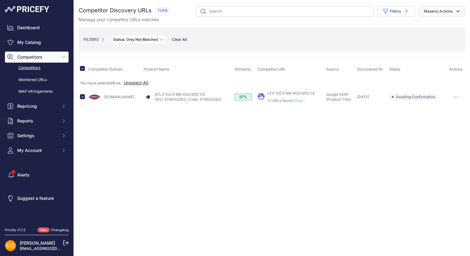
click at [444, 9] on button "Massive Actions" at bounding box center [441, 11] width 46 height 10
click at [431, 25] on span "Confirm Match" at bounding box center [435, 25] width 30 height 5
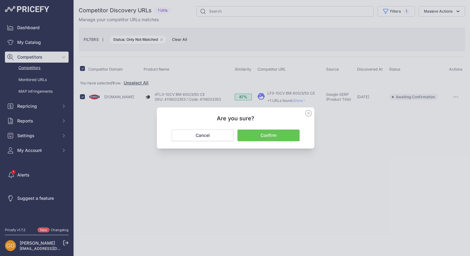
click at [294, 133] on button "Confirm" at bounding box center [268, 136] width 62 height 12
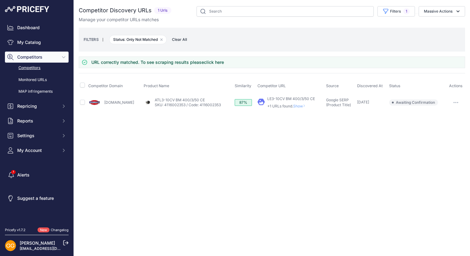
click at [178, 39] on span "Clear All" at bounding box center [179, 40] width 21 height 6
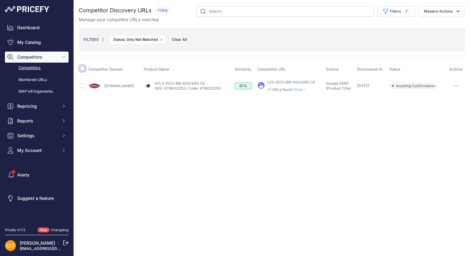
click at [81, 69] on input "checkbox" at bounding box center [82, 68] width 5 height 5
checkbox input "true"
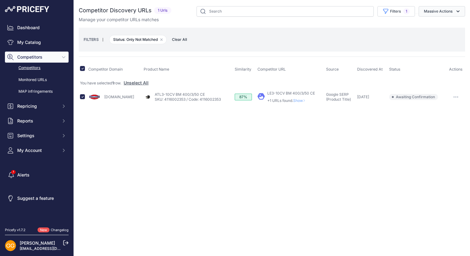
click at [456, 14] on icon "button" at bounding box center [458, 11] width 6 height 6
click at [445, 24] on span "Confirm Match" at bounding box center [435, 25] width 30 height 5
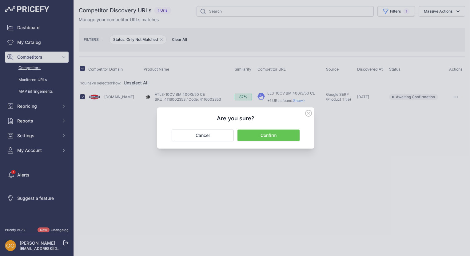
click at [289, 132] on button "Confirm" at bounding box center [268, 136] width 62 height 12
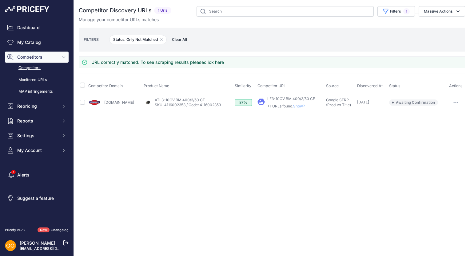
click at [182, 38] on span "Clear All" at bounding box center [179, 40] width 21 height 6
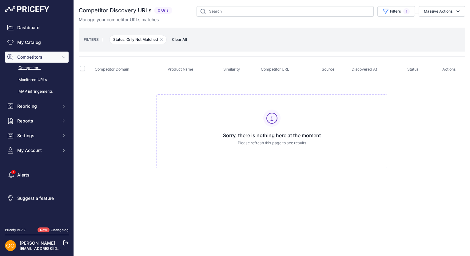
click at [182, 40] on span "Clear All" at bounding box center [179, 40] width 21 height 6
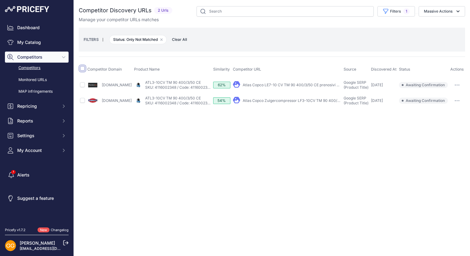
click at [82, 67] on input "checkbox" at bounding box center [82, 68] width 5 height 5
checkbox input "true"
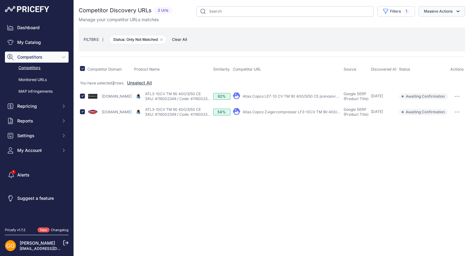
click at [438, 10] on button "Massive Actions" at bounding box center [441, 11] width 46 height 10
click at [440, 23] on button "Confirm Match" at bounding box center [440, 25] width 49 height 11
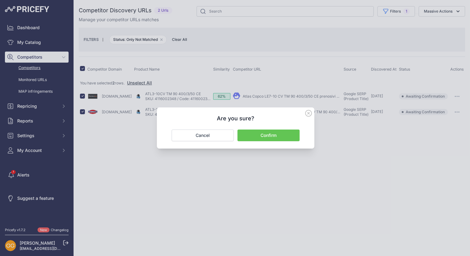
click at [285, 134] on button "Confirm" at bounding box center [268, 136] width 62 height 12
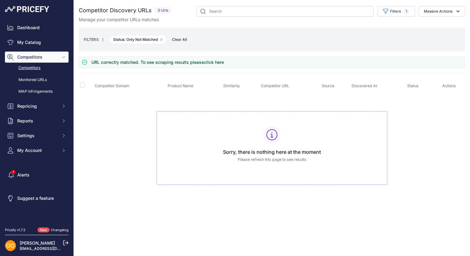
click at [182, 39] on span "Clear All" at bounding box center [179, 40] width 21 height 6
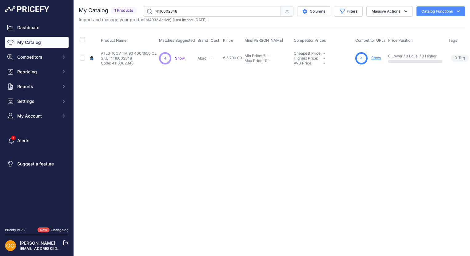
drag, startPoint x: 192, startPoint y: 12, endPoint x: 156, endPoint y: 11, distance: 36.3
click at [156, 11] on input "4116002348" at bounding box center [212, 11] width 138 height 10
paste input "7"
type input "4116002347"
click at [176, 58] on span "Show" at bounding box center [179, 58] width 10 height 5
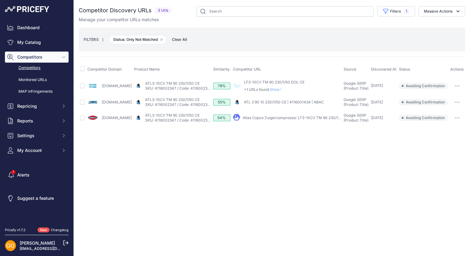
click at [183, 40] on span "Clear All" at bounding box center [179, 40] width 21 height 6
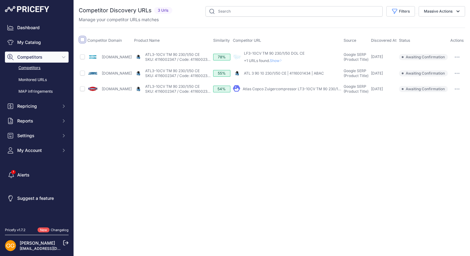
click at [81, 39] on input "checkbox" at bounding box center [82, 39] width 5 height 5
checkbox input "true"
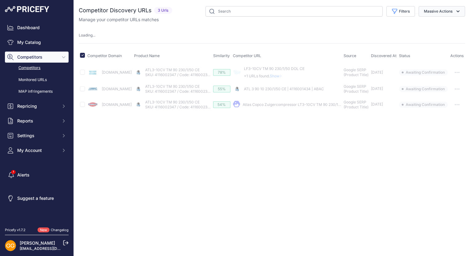
click at [450, 12] on button "Massive Actions" at bounding box center [441, 11] width 46 height 10
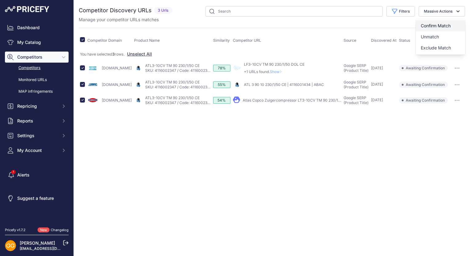
click at [445, 24] on span "Confirm Match" at bounding box center [435, 25] width 30 height 5
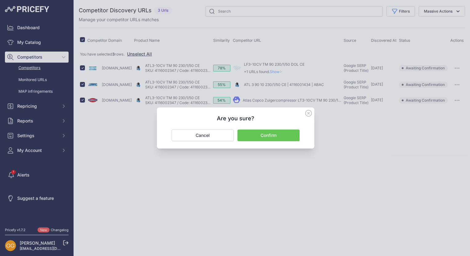
click at [283, 136] on button "Confirm" at bounding box center [268, 136] width 62 height 12
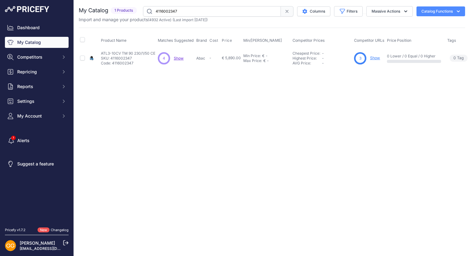
drag, startPoint x: 181, startPoint y: 10, endPoint x: 150, endPoint y: 12, distance: 30.8
click at [150, 12] on input "4116002347" at bounding box center [212, 11] width 138 height 10
paste input "6"
type input "4116002346"
click at [170, 57] on span "Show" at bounding box center [173, 58] width 10 height 5
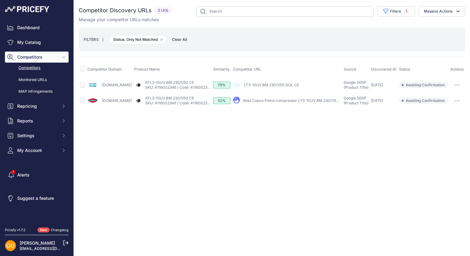
click at [178, 41] on span "Clear All" at bounding box center [179, 40] width 21 height 6
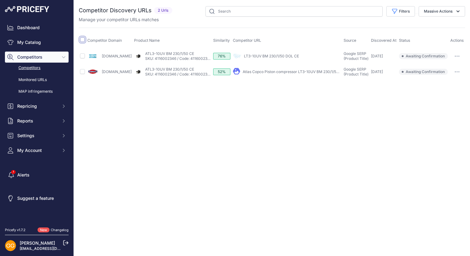
click at [84, 41] on input "checkbox" at bounding box center [82, 39] width 5 height 5
checkbox input "true"
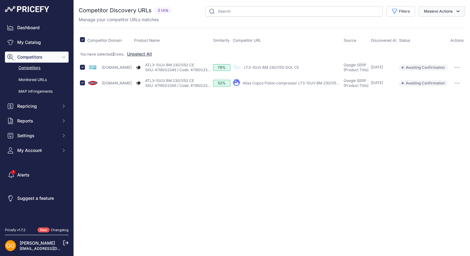
click at [457, 10] on icon "button" at bounding box center [458, 11] width 6 height 6
click at [433, 24] on span "Confirm Match" at bounding box center [435, 25] width 30 height 5
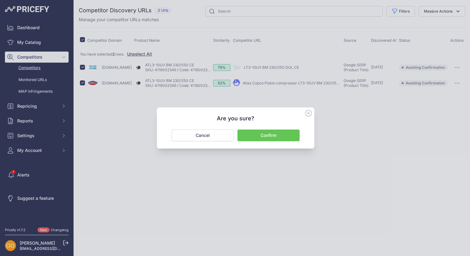
click at [279, 132] on button "Confirm" at bounding box center [268, 136] width 62 height 12
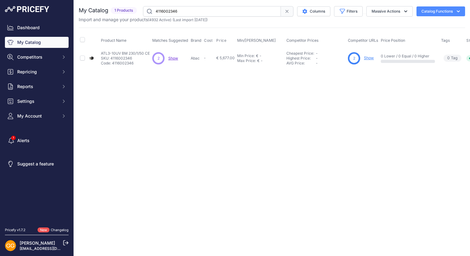
drag, startPoint x: 183, startPoint y: 12, endPoint x: 155, endPoint y: 10, distance: 27.7
click at [155, 10] on input "4116002346" at bounding box center [212, 11] width 138 height 10
paste input "3"
type input "4116002343"
click at [168, 57] on span "Show" at bounding box center [171, 58] width 10 height 5
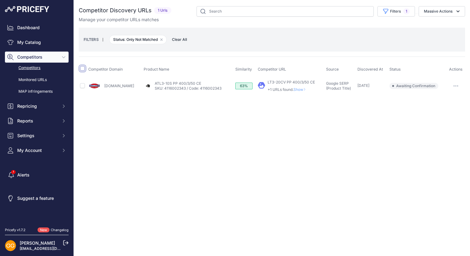
click at [81, 68] on input "checkbox" at bounding box center [82, 68] width 5 height 5
checkbox input "true"
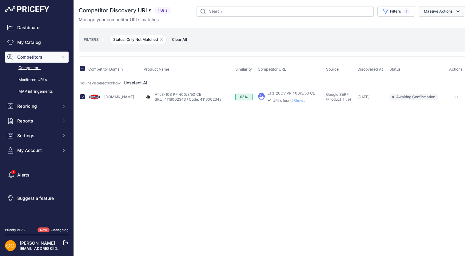
click at [452, 12] on button "Massive Actions" at bounding box center [441, 11] width 46 height 10
click at [442, 26] on span "Confirm Match" at bounding box center [435, 25] width 30 height 5
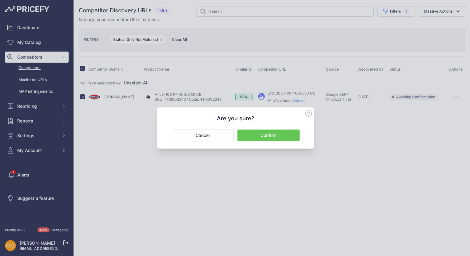
click at [268, 134] on button "Confirm" at bounding box center [268, 136] width 62 height 12
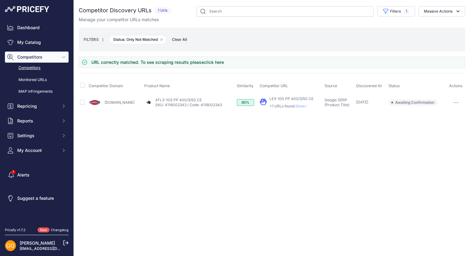
click at [178, 40] on span "Clear All" at bounding box center [179, 40] width 21 height 6
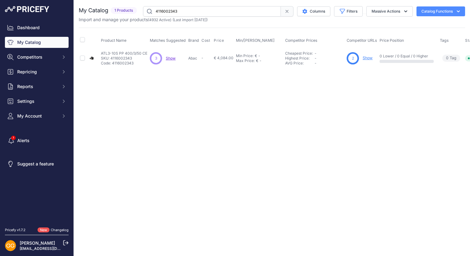
drag, startPoint x: 183, startPoint y: 10, endPoint x: 156, endPoint y: 13, distance: 27.2
click at [156, 13] on input "4116002343" at bounding box center [212, 11] width 138 height 10
paste input "2"
type input "4116002342"
click at [168, 57] on span "Show" at bounding box center [169, 58] width 10 height 5
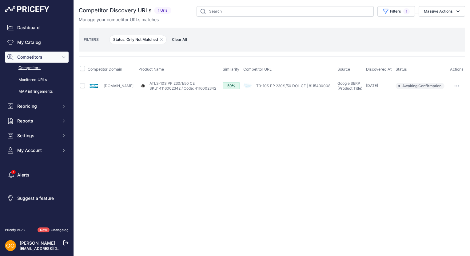
click at [178, 40] on span "Clear All" at bounding box center [179, 40] width 21 height 6
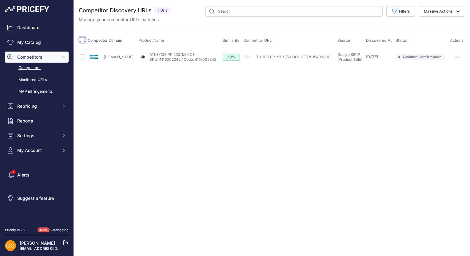
click at [80, 40] on input "checkbox" at bounding box center [82, 39] width 5 height 5
checkbox input "true"
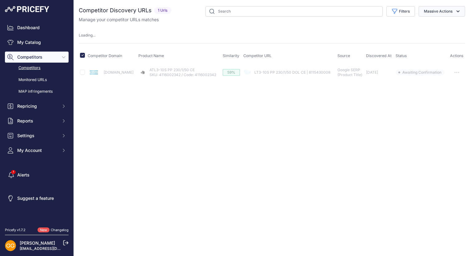
click at [458, 10] on icon "button" at bounding box center [458, 11] width 6 height 6
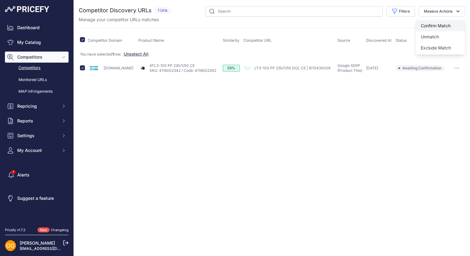
click at [449, 26] on span "Confirm Match" at bounding box center [435, 25] width 30 height 5
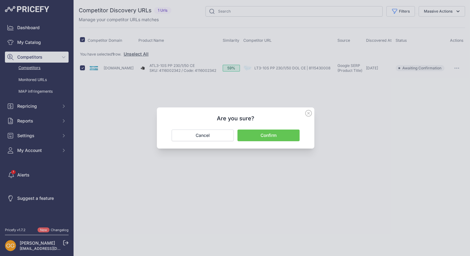
click at [289, 133] on button "Confirm" at bounding box center [268, 136] width 62 height 12
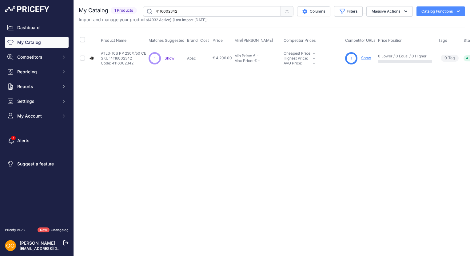
drag, startPoint x: 183, startPoint y: 10, endPoint x: 155, endPoint y: 10, distance: 27.7
click at [155, 10] on input "4116002342" at bounding box center [212, 11] width 138 height 10
paste input "1"
type input "4116002341"
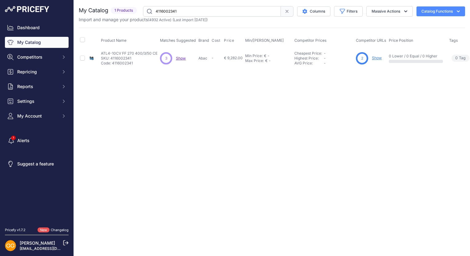
click at [177, 58] on span "Show" at bounding box center [181, 58] width 10 height 5
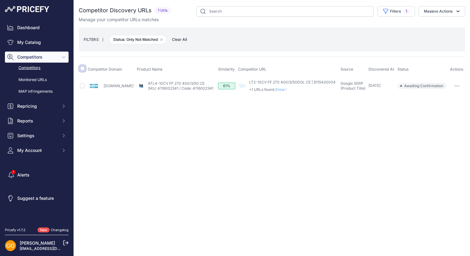
click at [81, 67] on input "checkbox" at bounding box center [82, 68] width 5 height 5
checkbox input "true"
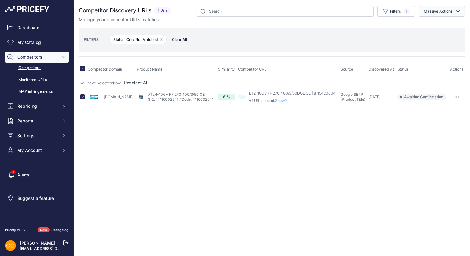
click at [454, 14] on button "Massive Actions" at bounding box center [441, 11] width 46 height 10
click at [448, 26] on span "Confirm Match" at bounding box center [435, 25] width 30 height 5
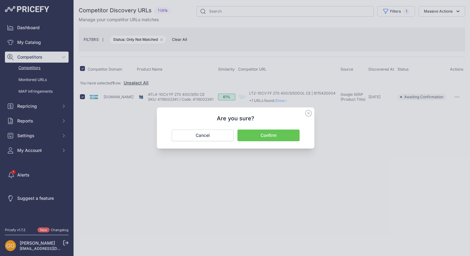
click at [282, 134] on button "Confirm" at bounding box center [268, 136] width 62 height 12
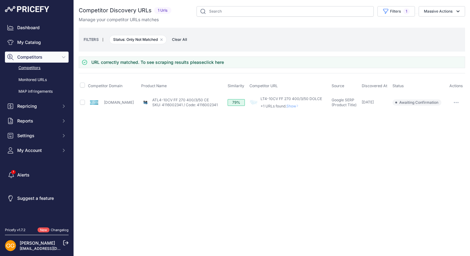
click at [177, 40] on span "Clear All" at bounding box center [179, 40] width 21 height 6
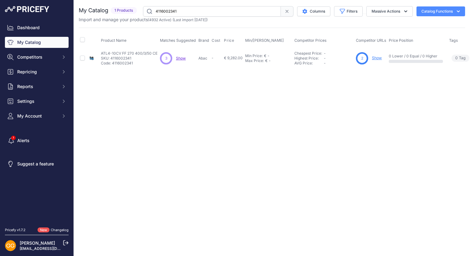
drag, startPoint x: 182, startPoint y: 11, endPoint x: 156, endPoint y: 10, distance: 25.8
click at [156, 10] on input "4116002341" at bounding box center [212, 11] width 138 height 10
paste input "3"
type input "4116002331"
click at [183, 57] on span "Show" at bounding box center [181, 58] width 10 height 5
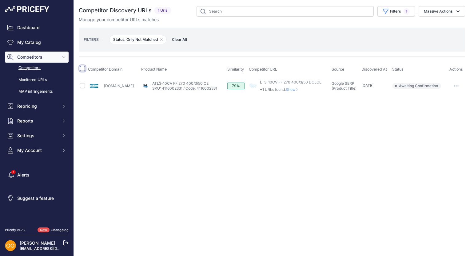
click at [84, 68] on input "checkbox" at bounding box center [82, 68] width 5 height 5
checkbox input "true"
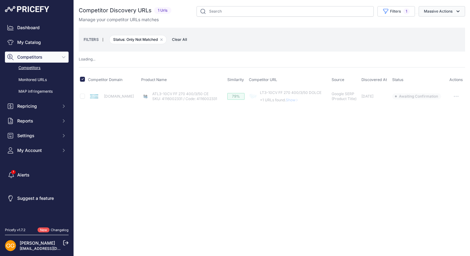
click at [441, 9] on button "Massive Actions" at bounding box center [441, 11] width 46 height 10
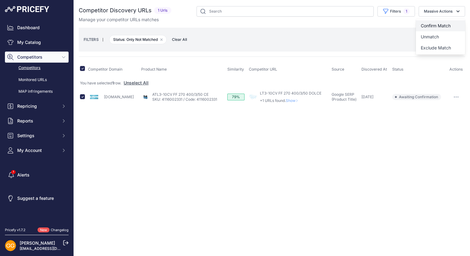
click at [441, 25] on span "Confirm Match" at bounding box center [435, 25] width 30 height 5
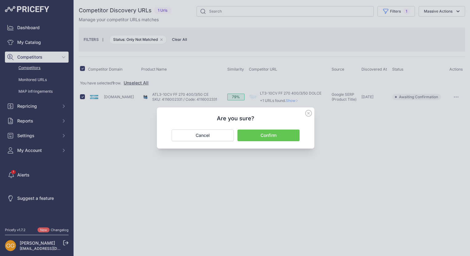
click at [279, 136] on button "Confirm" at bounding box center [268, 136] width 62 height 12
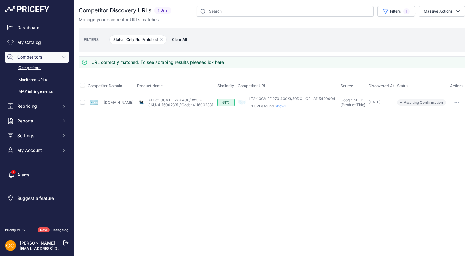
click at [185, 38] on span "Clear All" at bounding box center [179, 40] width 21 height 6
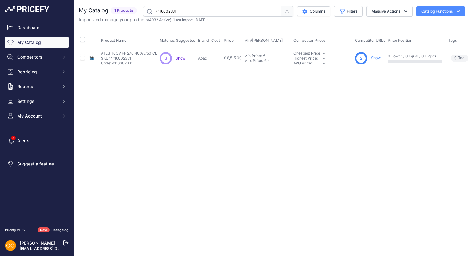
drag, startPoint x: 184, startPoint y: 11, endPoint x: 155, endPoint y: 12, distance: 28.6
click at [155, 12] on input "4116002331" at bounding box center [212, 11] width 138 height 10
paste input "0"
type input "4116002330"
click at [179, 57] on span "Show" at bounding box center [179, 58] width 10 height 5
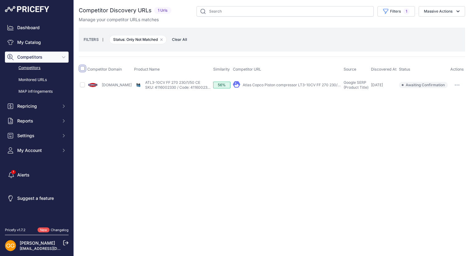
click at [82, 69] on input "checkbox" at bounding box center [82, 68] width 5 height 5
checkbox input "true"
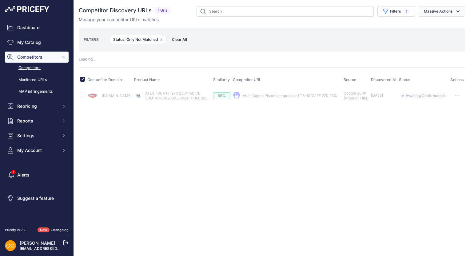
click at [438, 10] on button "Massive Actions" at bounding box center [441, 11] width 46 height 10
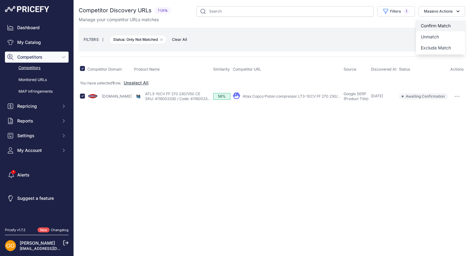
click at [438, 25] on span "Confirm Match" at bounding box center [435, 25] width 30 height 5
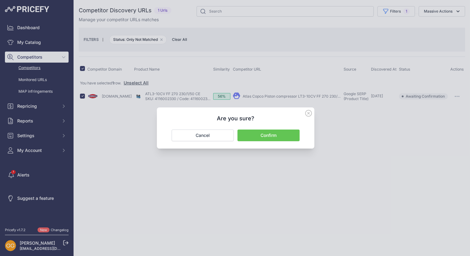
click at [289, 133] on button "Confirm" at bounding box center [268, 136] width 62 height 12
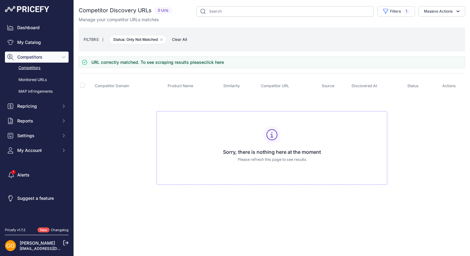
click at [184, 40] on span "Clear All" at bounding box center [179, 40] width 21 height 6
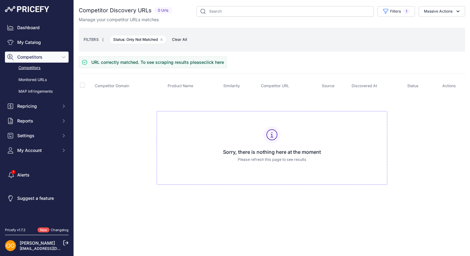
click at [185, 38] on span "Clear All" at bounding box center [179, 40] width 21 height 6
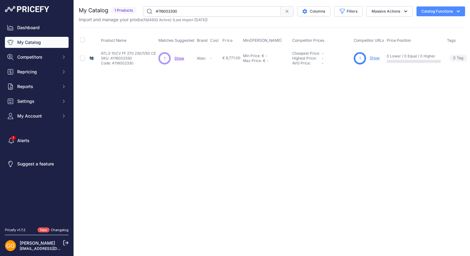
drag, startPoint x: 178, startPoint y: 11, endPoint x: 153, endPoint y: 13, distance: 25.3
click at [153, 13] on input "4116002330" at bounding box center [212, 11] width 138 height 10
paste input "28"
drag, startPoint x: 183, startPoint y: 11, endPoint x: 152, endPoint y: 13, distance: 30.8
click at [152, 13] on input "4116002328" at bounding box center [212, 11] width 138 height 10
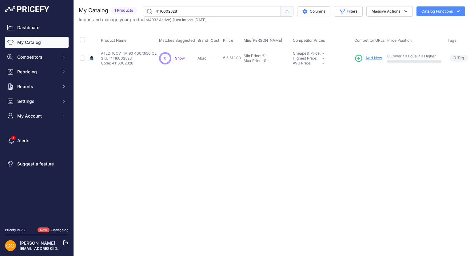
paste input "7"
drag, startPoint x: 197, startPoint y: 10, endPoint x: 156, endPoint y: 9, distance: 41.2
click at [156, 9] on input "4116002327" at bounding box center [212, 11] width 138 height 10
paste input "6"
type input "4116002326"
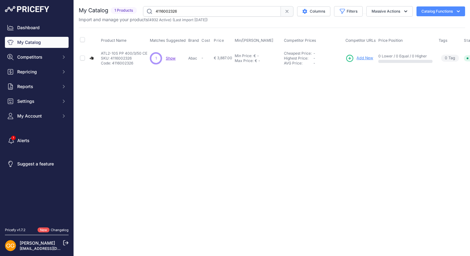
click at [172, 57] on span "Show" at bounding box center [171, 58] width 10 height 5
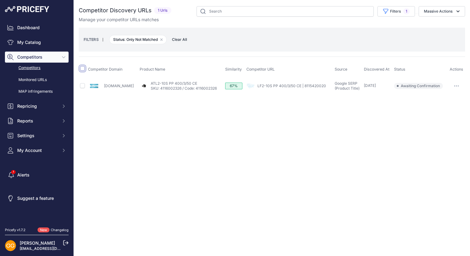
click at [81, 70] on input "checkbox" at bounding box center [82, 68] width 5 height 5
checkbox input "true"
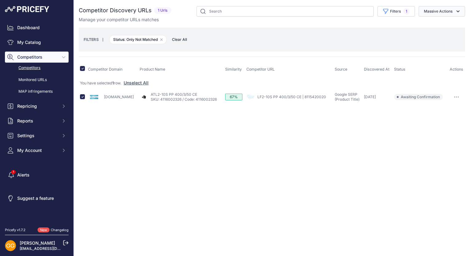
click at [440, 14] on button "Massive Actions" at bounding box center [441, 11] width 46 height 10
click at [436, 25] on span "Confirm Match" at bounding box center [435, 25] width 30 height 5
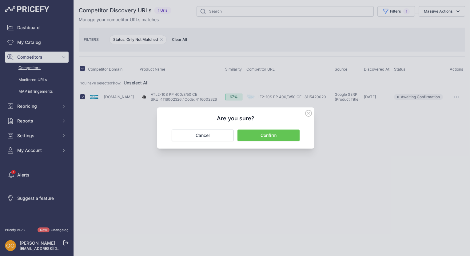
click at [280, 132] on button "Confirm" at bounding box center [268, 136] width 62 height 12
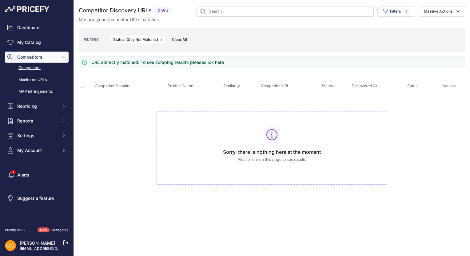
click at [185, 38] on span "Clear All" at bounding box center [179, 40] width 21 height 6
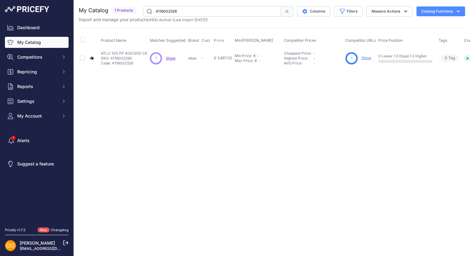
drag, startPoint x: 195, startPoint y: 10, endPoint x: 154, endPoint y: 10, distance: 40.6
click at [154, 10] on input "4116002326" at bounding box center [212, 11] width 138 height 10
paste input "5"
type input "4116002325"
click at [169, 57] on span "Show" at bounding box center [169, 58] width 10 height 5
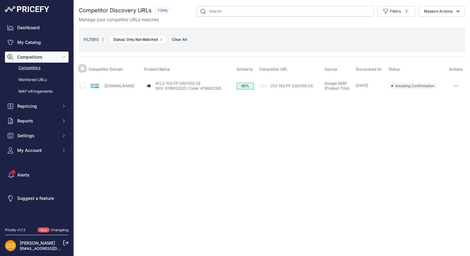
click at [83, 67] on input "checkbox" at bounding box center [82, 68] width 5 height 5
checkbox input "true"
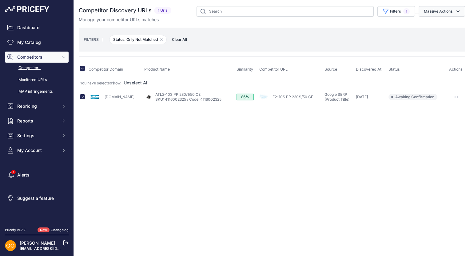
click at [440, 9] on button "Massive Actions" at bounding box center [441, 11] width 46 height 10
click at [441, 26] on span "Confirm Match" at bounding box center [435, 25] width 30 height 5
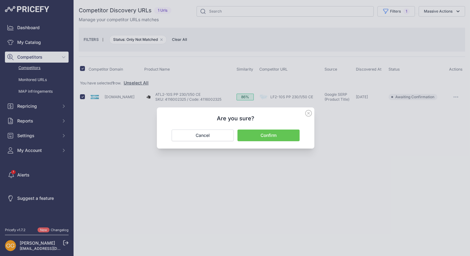
click at [263, 136] on button "Confirm" at bounding box center [268, 136] width 62 height 12
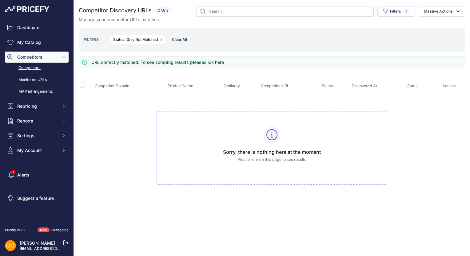
click at [187, 41] on span "Clear All" at bounding box center [179, 40] width 21 height 6
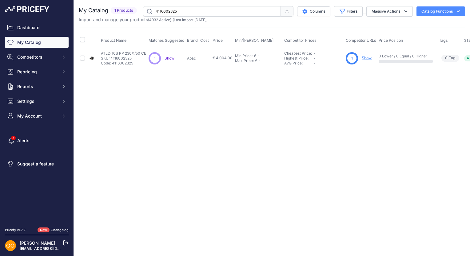
drag, startPoint x: 195, startPoint y: 11, endPoint x: 155, endPoint y: 12, distance: 40.6
click at [155, 12] on input "4116002325" at bounding box center [212, 11] width 138 height 10
paste input "4"
type input "4116002324"
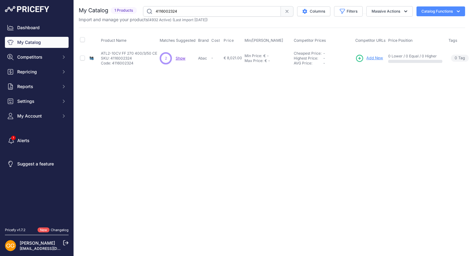
click at [178, 56] on span "Show" at bounding box center [181, 58] width 10 height 5
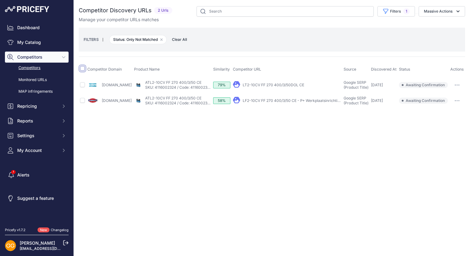
click at [83, 68] on input "checkbox" at bounding box center [82, 68] width 5 height 5
checkbox input "true"
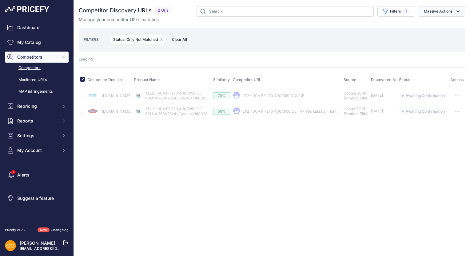
click at [449, 14] on button "Massive Actions" at bounding box center [441, 11] width 46 height 10
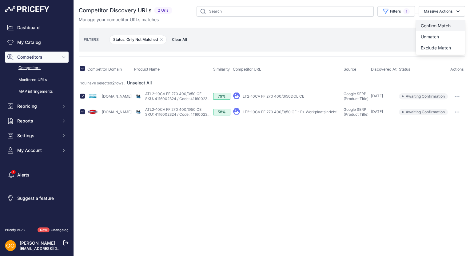
click at [447, 22] on button "Confirm Match" at bounding box center [440, 25] width 49 height 11
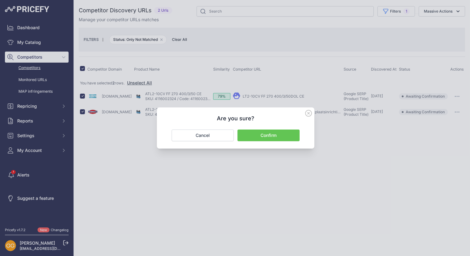
click at [276, 134] on button "Confirm" at bounding box center [268, 136] width 62 height 12
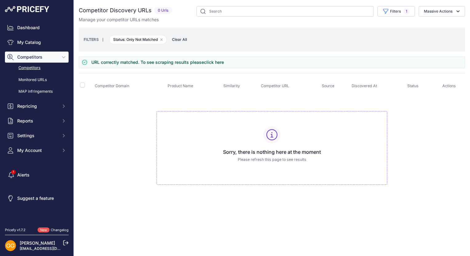
click at [184, 38] on span "Clear All" at bounding box center [179, 40] width 21 height 6
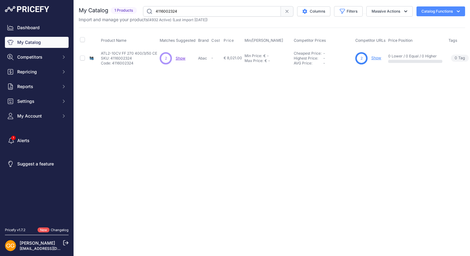
drag, startPoint x: 191, startPoint y: 11, endPoint x: 151, endPoint y: 10, distance: 40.0
click at [151, 10] on input "4116002324" at bounding box center [212, 11] width 138 height 10
paste input "3"
type input "4116002323"
click at [181, 57] on span "Show" at bounding box center [179, 58] width 10 height 5
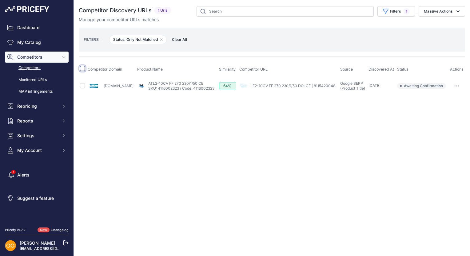
click at [83, 68] on input "checkbox" at bounding box center [82, 68] width 5 height 5
checkbox input "true"
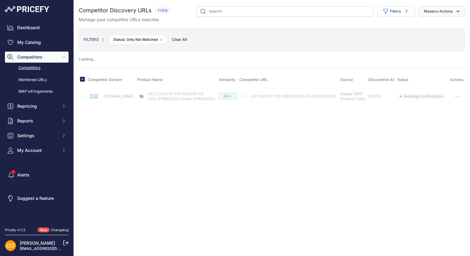
click at [445, 13] on button "Massive Actions" at bounding box center [441, 11] width 46 height 10
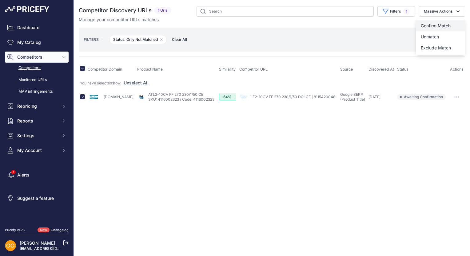
click at [443, 26] on span "Confirm Match" at bounding box center [435, 25] width 30 height 5
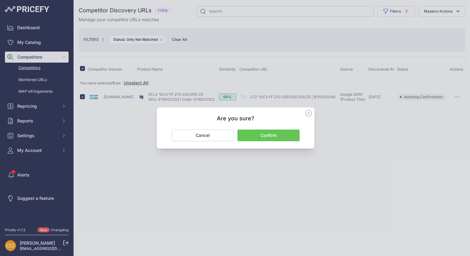
click at [284, 133] on button "Confirm" at bounding box center [268, 136] width 62 height 12
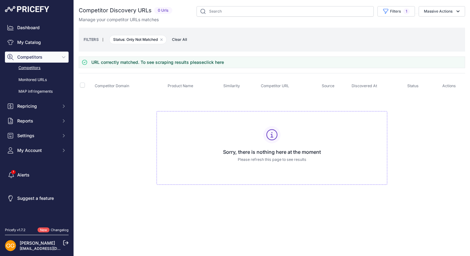
click at [183, 41] on span "Clear All" at bounding box center [179, 40] width 21 height 6
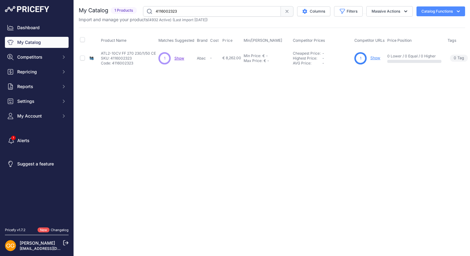
drag, startPoint x: 194, startPoint y: 12, endPoint x: 153, endPoint y: 9, distance: 40.4
click at [153, 9] on input "4116002323" at bounding box center [212, 11] width 138 height 10
paste input "2"
type input "4116002322"
click at [174, 57] on span "Show" at bounding box center [174, 58] width 10 height 5
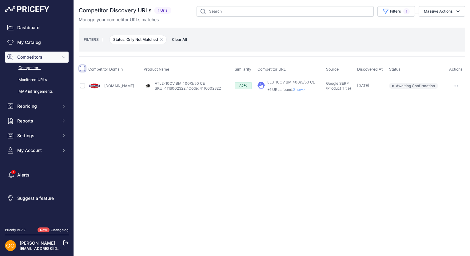
click at [82, 68] on input "checkbox" at bounding box center [82, 68] width 5 height 5
checkbox input "true"
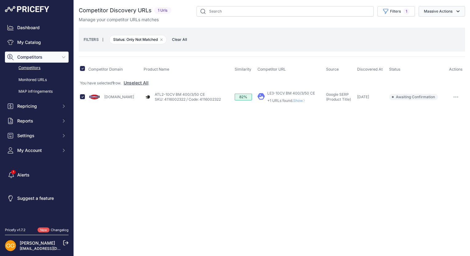
click at [439, 10] on button "Massive Actions" at bounding box center [441, 11] width 46 height 10
click at [437, 27] on span "Confirm Match" at bounding box center [435, 25] width 30 height 5
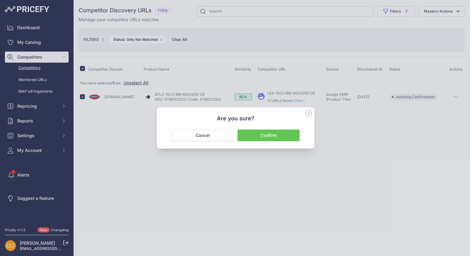
click at [287, 134] on button "Confirm" at bounding box center [268, 136] width 62 height 12
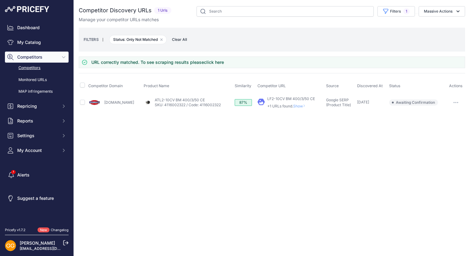
click at [186, 40] on span "Clear All" at bounding box center [179, 40] width 21 height 6
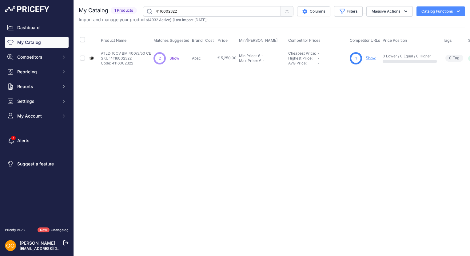
drag, startPoint x: 181, startPoint y: 10, endPoint x: 149, endPoint y: 13, distance: 32.4
click at [149, 13] on input "4116002322" at bounding box center [212, 11] width 138 height 10
paste input "514"
drag, startPoint x: 184, startPoint y: 10, endPoint x: 152, endPoint y: 11, distance: 31.1
click at [152, 11] on input "4116002514" at bounding box center [212, 11] width 138 height 10
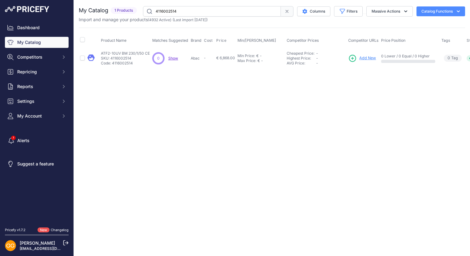
paste input "483"
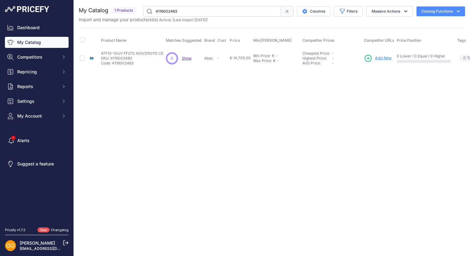
drag, startPoint x: 180, startPoint y: 12, endPoint x: 155, endPoint y: 12, distance: 24.6
click input "4116002483"
paste input "10"
type input "4116002410"
click span "Show"
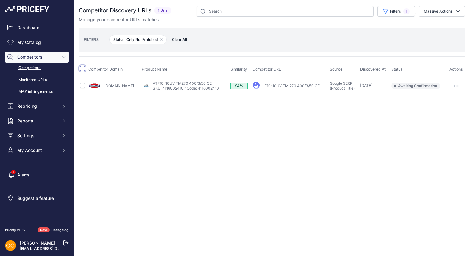
click at [83, 68] on input "checkbox" at bounding box center [82, 68] width 5 height 5
checkbox input "true"
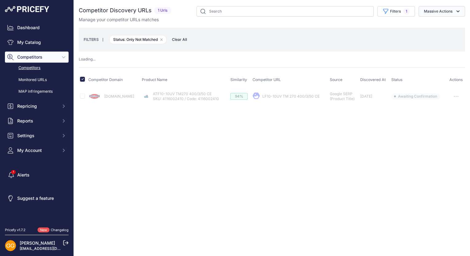
click at [448, 12] on button "Massive Actions" at bounding box center [441, 11] width 46 height 10
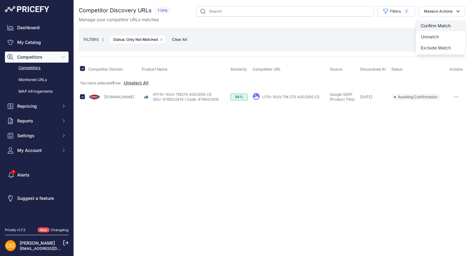
click at [444, 24] on span "Confirm Match" at bounding box center [435, 25] width 30 height 5
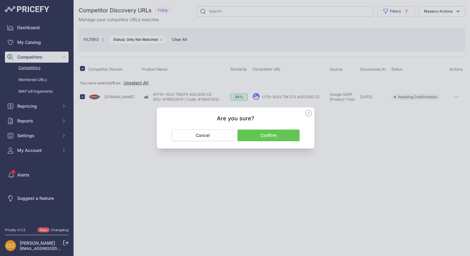
click at [278, 131] on button "Confirm" at bounding box center [268, 136] width 62 height 12
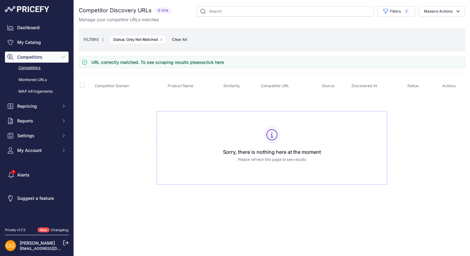
click at [184, 39] on span "Clear All" at bounding box center [179, 40] width 21 height 6
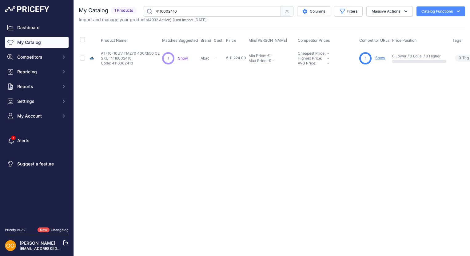
drag, startPoint x: 181, startPoint y: 12, endPoint x: 154, endPoint y: 12, distance: 27.1
click at [154, 12] on input "4116002410" at bounding box center [212, 11] width 138 height 10
paste input "08"
type input "4116002408"
click at [176, 57] on span "Show" at bounding box center [176, 58] width 10 height 5
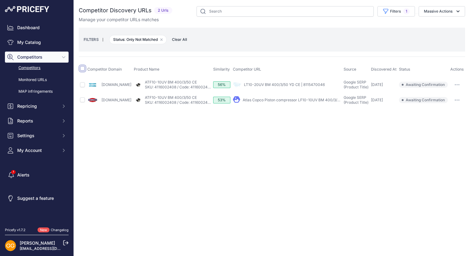
click at [82, 68] on input "checkbox" at bounding box center [82, 68] width 5 height 5
checkbox input "true"
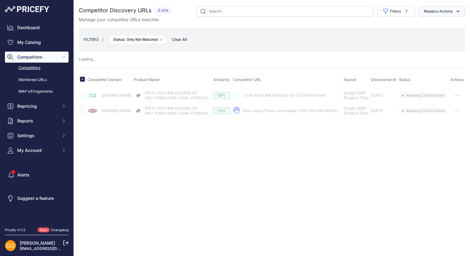
click at [459, 12] on icon "button" at bounding box center [458, 11] width 6 height 6
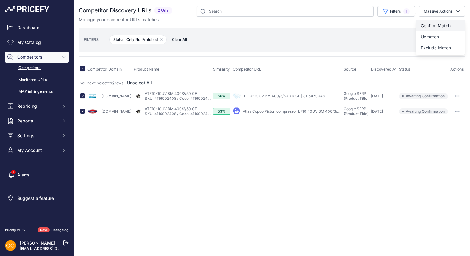
click at [447, 25] on span "Confirm Match" at bounding box center [435, 25] width 30 height 5
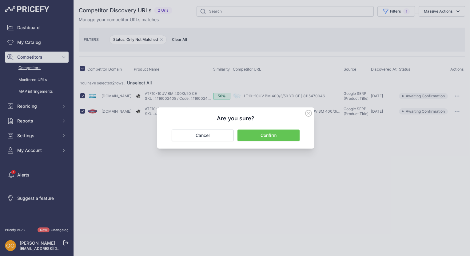
click at [288, 131] on button "Confirm" at bounding box center [268, 136] width 62 height 12
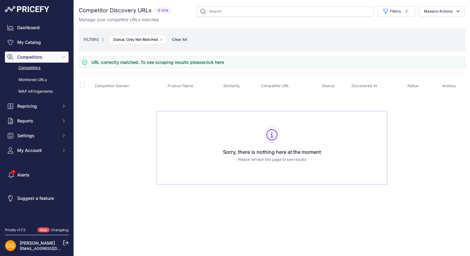
click at [180, 39] on span "Clear All" at bounding box center [179, 40] width 21 height 6
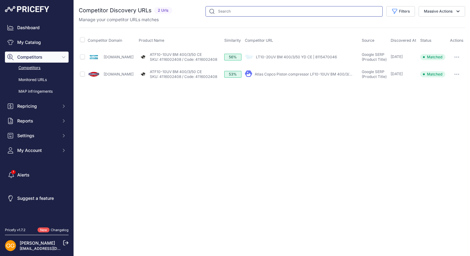
click at [235, 10] on input "text" at bounding box center [293, 11] width 177 height 10
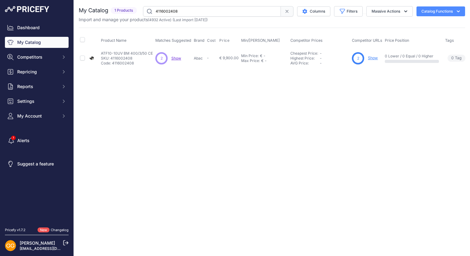
drag, startPoint x: 180, startPoint y: 10, endPoint x: 164, endPoint y: 7, distance: 15.5
click at [141, 6] on div "You are not connected to the internet. My Catalog" at bounding box center [272, 37] width 386 height 74
paste input "5"
drag, startPoint x: 188, startPoint y: 10, endPoint x: 154, endPoint y: 10, distance: 34.1
click at [154, 10] on input "4116002405" at bounding box center [212, 11] width 138 height 10
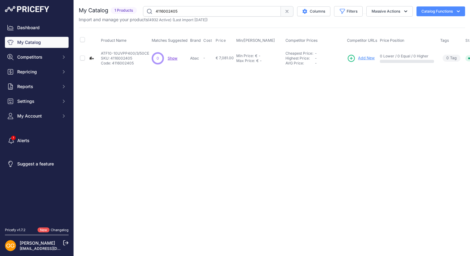
paste input "398"
type input "4116002398"
click at [177, 60] on span "Show" at bounding box center [177, 58] width 10 height 5
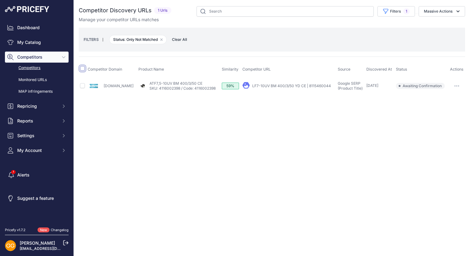
click at [84, 68] on input "checkbox" at bounding box center [82, 68] width 5 height 5
checkbox input "true"
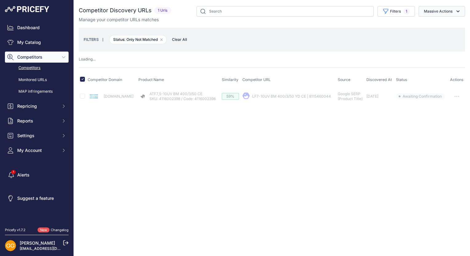
click at [446, 13] on button "Massive Actions" at bounding box center [441, 11] width 46 height 10
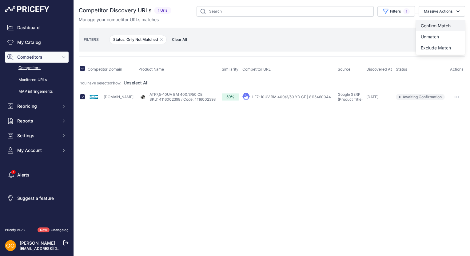
click at [439, 25] on span "Confirm Match" at bounding box center [435, 25] width 30 height 5
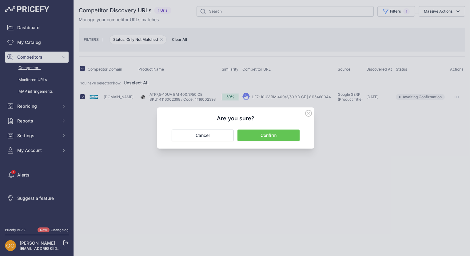
click at [271, 134] on button "Confirm" at bounding box center [268, 136] width 62 height 12
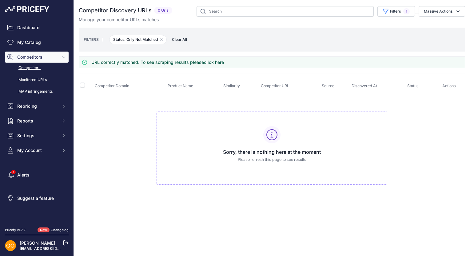
click at [185, 37] on span "Clear All" at bounding box center [179, 40] width 21 height 6
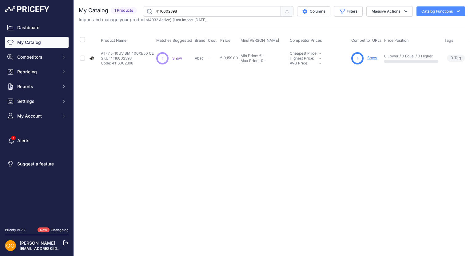
drag, startPoint x: 187, startPoint y: 11, endPoint x: 152, endPoint y: 14, distance: 34.5
click at [152, 14] on input "4116002398" at bounding box center [212, 11] width 138 height 10
paste input "7"
type input "4116002397"
click at [179, 58] on span "Show" at bounding box center [177, 58] width 10 height 5
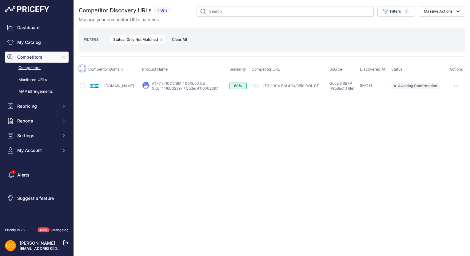
click at [81, 67] on input "checkbox" at bounding box center [82, 68] width 5 height 5
checkbox input "true"
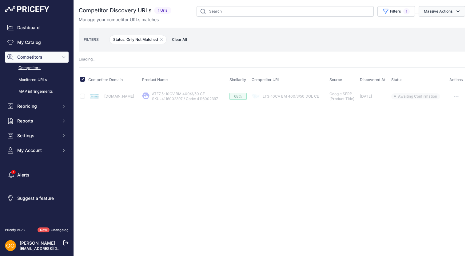
click at [448, 13] on button "Massive Actions" at bounding box center [441, 11] width 46 height 10
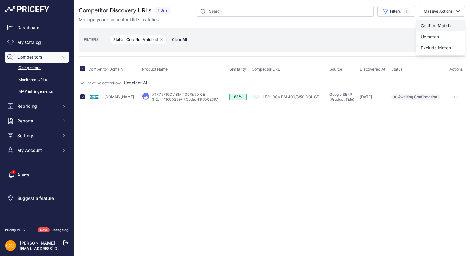
click at [440, 25] on span "Confirm Match" at bounding box center [435, 25] width 30 height 5
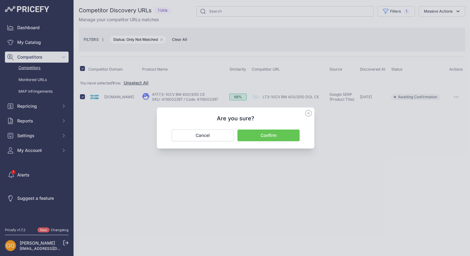
click at [275, 138] on button "Confirm" at bounding box center [268, 136] width 62 height 12
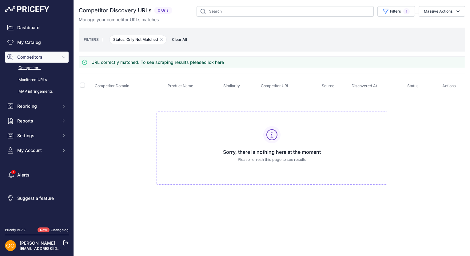
click at [181, 39] on span "Clear All" at bounding box center [179, 40] width 21 height 6
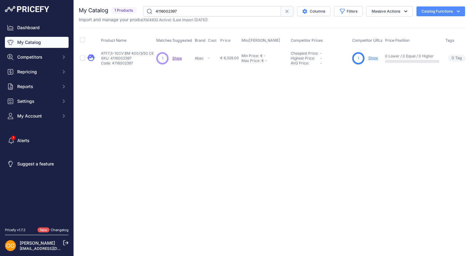
drag, startPoint x: 215, startPoint y: 10, endPoint x: 152, endPoint y: 12, distance: 63.6
click at [152, 12] on input "4116002397" at bounding box center [212, 11] width 138 height 10
paste input "6"
type input "4116002396"
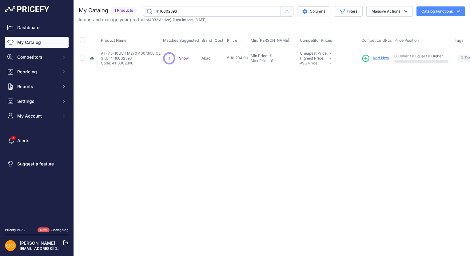
click at [182, 57] on span "Show" at bounding box center [184, 58] width 10 height 5
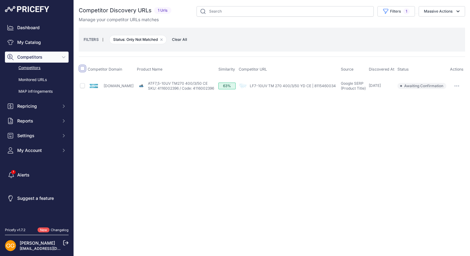
click at [84, 69] on input "checkbox" at bounding box center [82, 68] width 5 height 5
checkbox input "true"
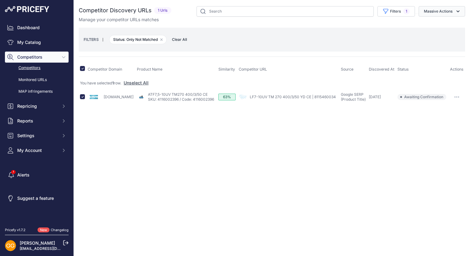
click at [444, 10] on button "Massive Actions" at bounding box center [441, 11] width 46 height 10
click at [437, 25] on span "Confirm Match" at bounding box center [435, 25] width 30 height 5
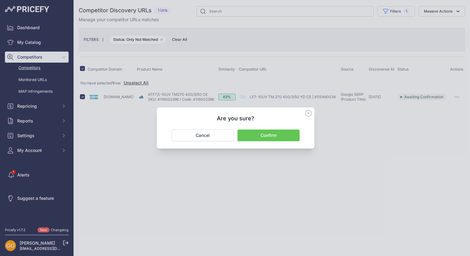
click at [293, 132] on button "Confirm" at bounding box center [268, 136] width 62 height 12
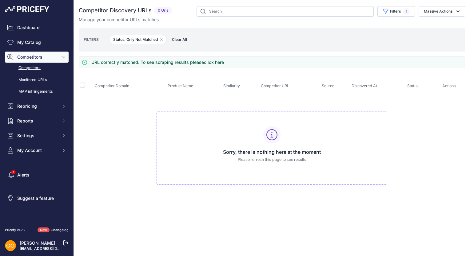
click at [182, 39] on span "Clear All" at bounding box center [179, 40] width 21 height 6
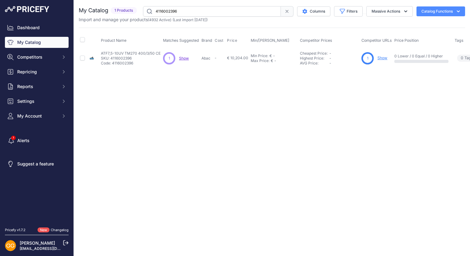
drag, startPoint x: 180, startPoint y: 11, endPoint x: 155, endPoint y: 10, distance: 25.3
click at [155, 10] on input "4116002396" at bounding box center [212, 11] width 138 height 10
paste input "5"
type input "4116002395"
click at [179, 58] on span "Show" at bounding box center [181, 58] width 10 height 5
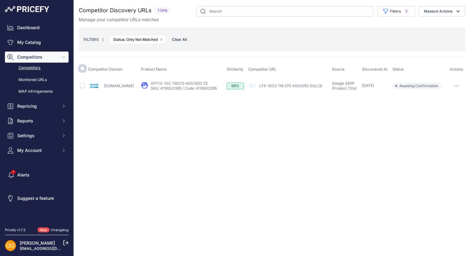
click at [81, 67] on input "checkbox" at bounding box center [82, 68] width 5 height 5
checkbox input "true"
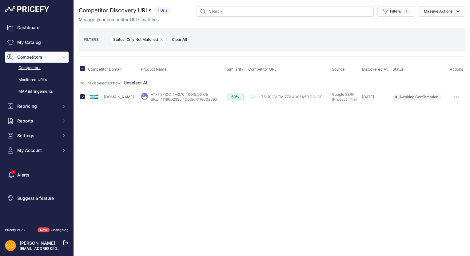
click at [454, 14] on button "Massive Actions" at bounding box center [441, 11] width 46 height 10
click at [450, 22] on button "Confirm Match" at bounding box center [440, 25] width 49 height 11
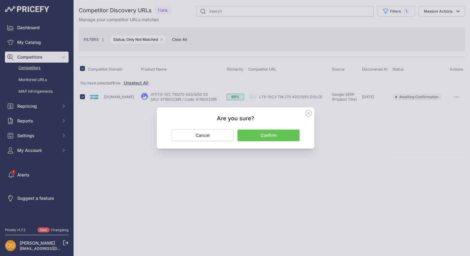
click at [280, 135] on button "Confirm" at bounding box center [268, 136] width 62 height 12
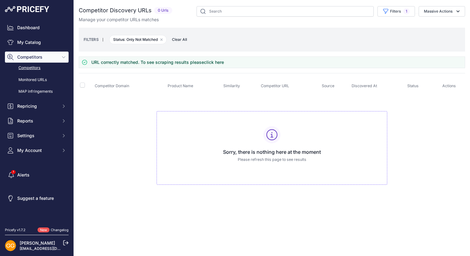
click at [187, 37] on span "Clear All" at bounding box center [179, 40] width 21 height 6
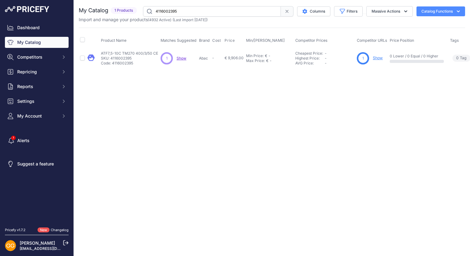
drag, startPoint x: 183, startPoint y: 12, endPoint x: 155, endPoint y: 12, distance: 28.3
click at [155, 12] on input "4116002395" at bounding box center [212, 11] width 138 height 10
paste input "text"
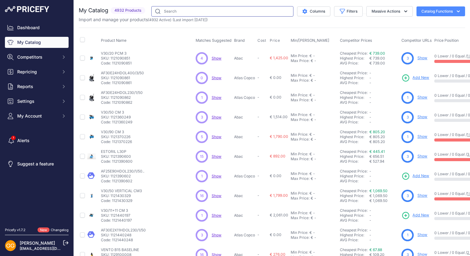
click at [176, 11] on input "text" at bounding box center [222, 11] width 142 height 10
paste input "4116002392"
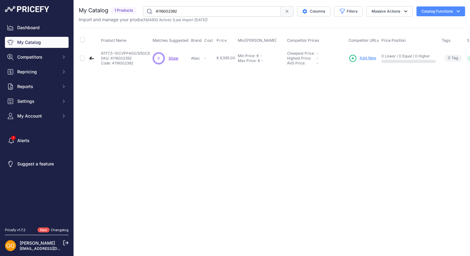
drag, startPoint x: 183, startPoint y: 13, endPoint x: 155, endPoint y: 11, distance: 28.3
click at [155, 11] on input "4116002392" at bounding box center [212, 11] width 138 height 10
paste input "83"
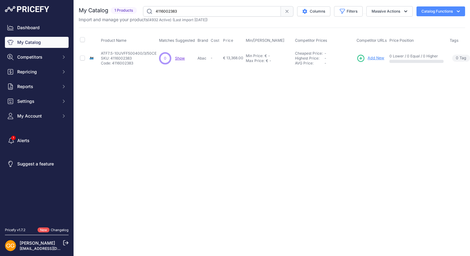
drag, startPoint x: 193, startPoint y: 12, endPoint x: 156, endPoint y: 14, distance: 36.9
click at [156, 14] on input "4116002383" at bounding box center [212, 11] width 138 height 10
paste input "2"
type input "4116002382"
click at [181, 56] on span "Show" at bounding box center [184, 58] width 10 height 5
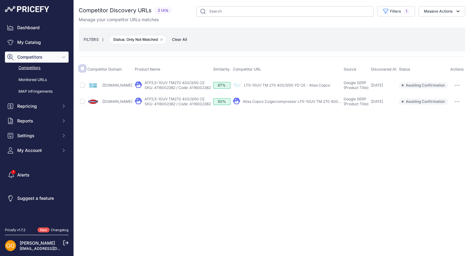
click at [81, 69] on input "checkbox" at bounding box center [82, 68] width 5 height 5
checkbox input "true"
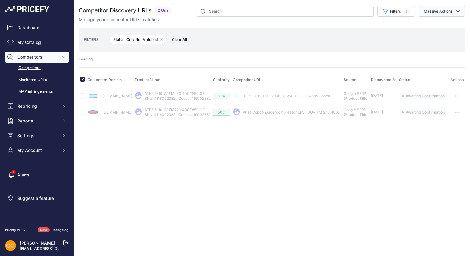
click at [438, 9] on button "Massive Actions" at bounding box center [441, 11] width 46 height 10
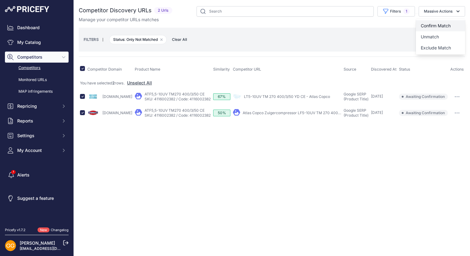
click at [441, 26] on span "Confirm Match" at bounding box center [435, 25] width 30 height 5
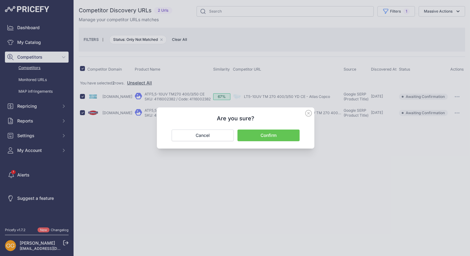
click at [283, 136] on button "Confirm" at bounding box center [268, 136] width 62 height 12
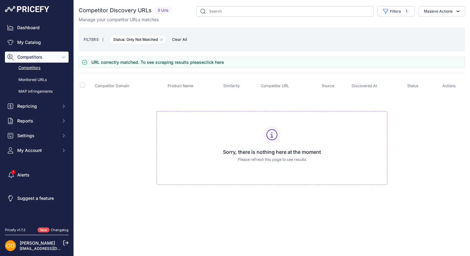
drag, startPoint x: 183, startPoint y: 40, endPoint x: 185, endPoint y: 43, distance: 4.0
click at [183, 40] on span "Clear All" at bounding box center [179, 40] width 21 height 6
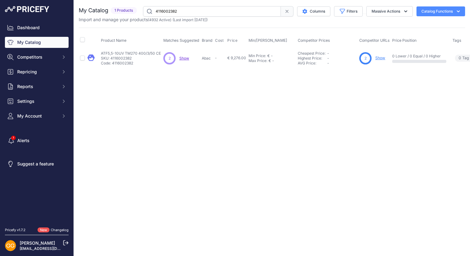
drag, startPoint x: 184, startPoint y: 9, endPoint x: 155, endPoint y: 12, distance: 28.8
click at [155, 12] on input "4116002382" at bounding box center [212, 11] width 138 height 10
paste input "1"
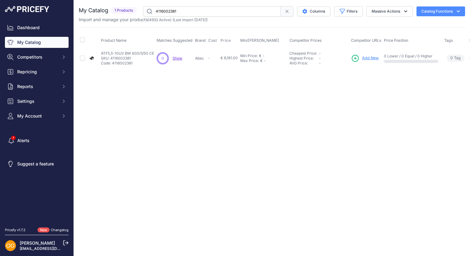
drag, startPoint x: 184, startPoint y: 8, endPoint x: 156, endPoint y: 10, distance: 29.0
click at [156, 10] on input "4116002381" at bounding box center [212, 11] width 138 height 10
paste input "0"
drag, startPoint x: 181, startPoint y: 12, endPoint x: 156, endPoint y: 12, distance: 24.9
click at [156, 12] on input "4116002380" at bounding box center [212, 11] width 138 height 10
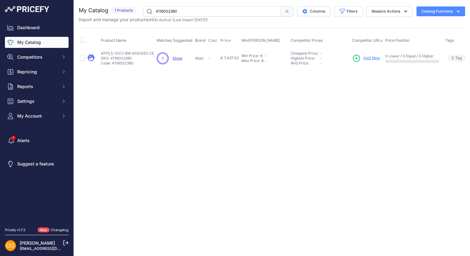
paste input "79"
type input "4116002379"
click at [182, 56] on span "Show" at bounding box center [183, 58] width 10 height 5
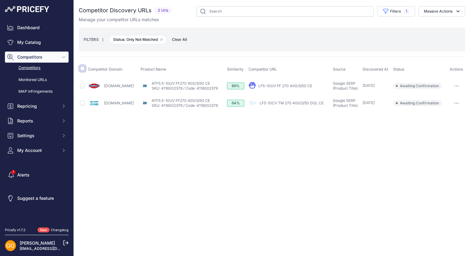
click at [81, 69] on input "checkbox" at bounding box center [82, 68] width 5 height 5
checkbox input "true"
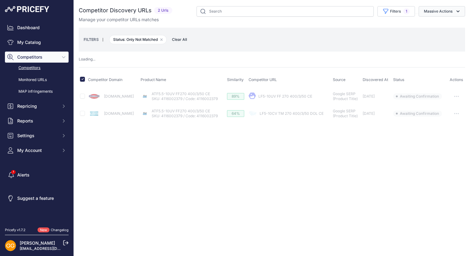
click at [439, 6] on button "Massive Actions" at bounding box center [441, 11] width 46 height 10
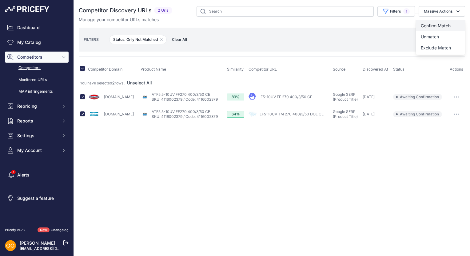
click at [438, 23] on span "Confirm Match" at bounding box center [435, 25] width 30 height 5
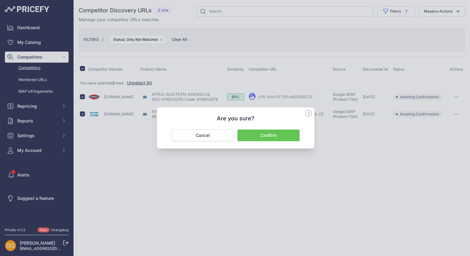
click at [269, 135] on button "Confirm" at bounding box center [268, 136] width 62 height 12
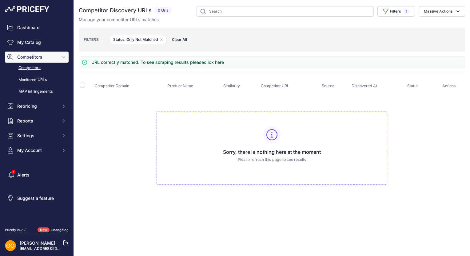
click at [180, 38] on span "Clear All" at bounding box center [179, 40] width 21 height 6
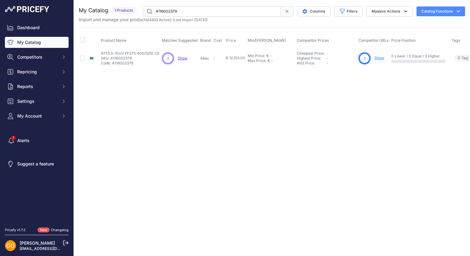
drag, startPoint x: 190, startPoint y: 10, endPoint x: 154, endPoint y: 11, distance: 36.3
click at [154, 11] on input "4116002379" at bounding box center [212, 11] width 138 height 10
paste input "8"
type input "4116002378"
click at [184, 57] on span "Show" at bounding box center [184, 58] width 10 height 5
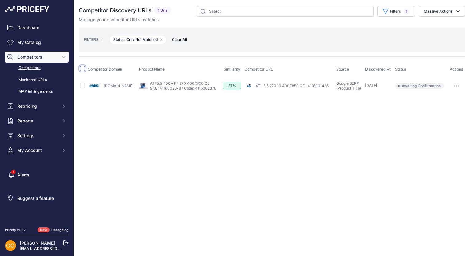
click at [84, 67] on input "checkbox" at bounding box center [82, 68] width 5 height 5
checkbox input "true"
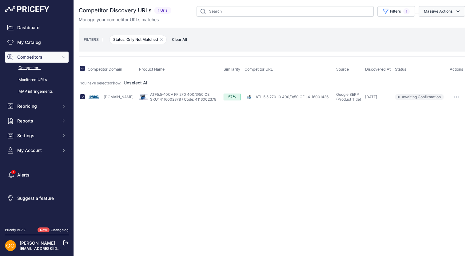
click at [443, 10] on button "Massive Actions" at bounding box center [441, 11] width 46 height 10
click at [446, 20] on button "Confirm Match" at bounding box center [440, 25] width 49 height 11
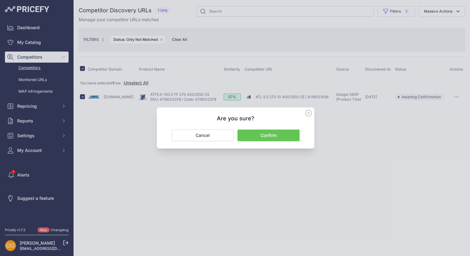
click at [292, 134] on button "Confirm" at bounding box center [268, 136] width 62 height 12
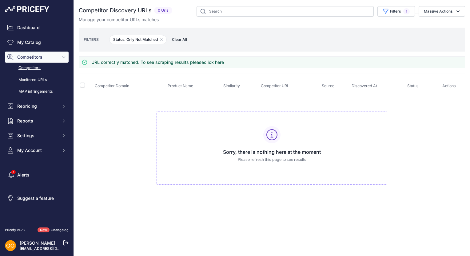
click at [176, 41] on span "Clear All" at bounding box center [179, 40] width 21 height 6
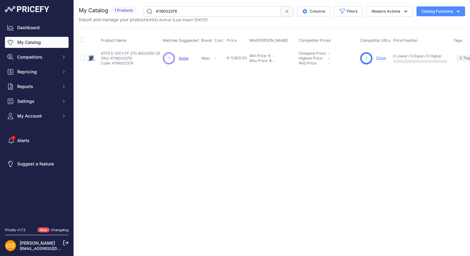
drag, startPoint x: 187, startPoint y: 9, endPoint x: 154, endPoint y: 10, distance: 32.9
click at [154, 10] on input "4116002378" at bounding box center [212, 11] width 138 height 10
paste input "text"
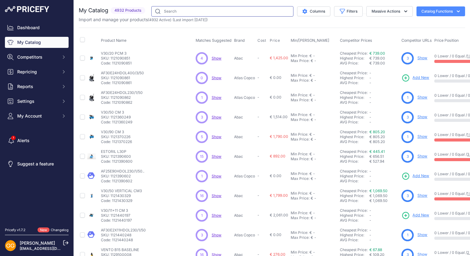
paste input "4116002377"
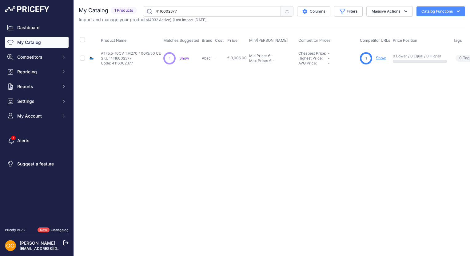
click at [183, 58] on span "Show" at bounding box center [184, 58] width 10 height 5
drag, startPoint x: 190, startPoint y: 13, endPoint x: 155, endPoint y: 10, distance: 35.1
click at [155, 10] on input "4116002377" at bounding box center [212, 11] width 138 height 10
paste input "4"
type input "4116002374"
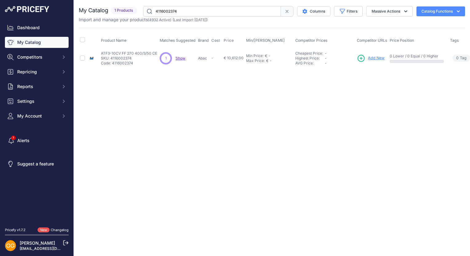
click at [180, 58] on span "Show" at bounding box center [181, 58] width 10 height 5
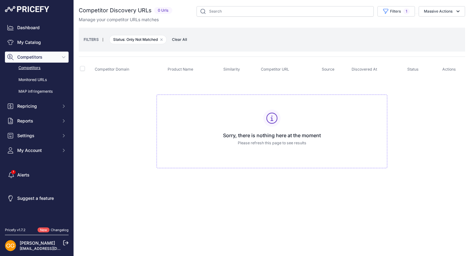
click at [181, 38] on span "Clear All" at bounding box center [179, 40] width 21 height 6
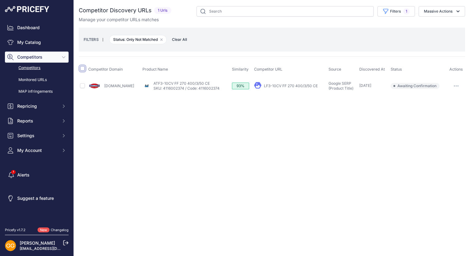
click at [81, 69] on input "checkbox" at bounding box center [82, 68] width 5 height 5
checkbox input "true"
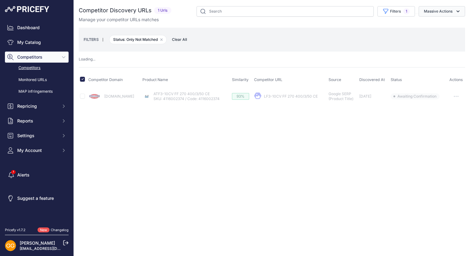
click at [443, 14] on button "Massive Actions" at bounding box center [441, 11] width 46 height 10
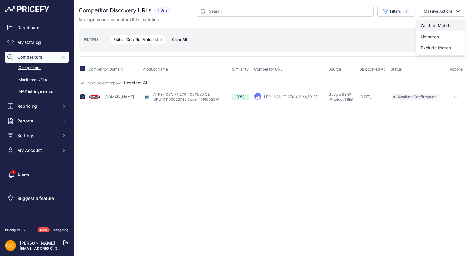
click at [434, 26] on span "Confirm Match" at bounding box center [435, 25] width 30 height 5
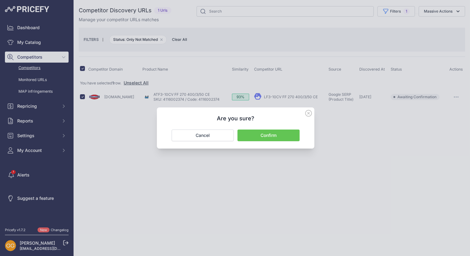
click at [280, 134] on button "Confirm" at bounding box center [268, 136] width 62 height 12
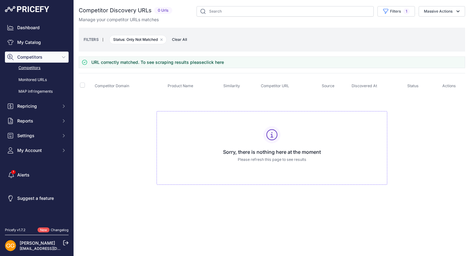
click at [186, 37] on span "Clear All" at bounding box center [179, 40] width 21 height 6
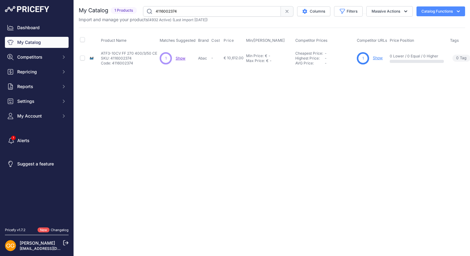
drag, startPoint x: 198, startPoint y: 12, endPoint x: 156, endPoint y: 12, distance: 42.1
click at [156, 12] on input "4116002374" at bounding box center [212, 11] width 138 height 10
paste input "3"
type input "4116002373"
click at [177, 59] on span "Show" at bounding box center [179, 58] width 10 height 5
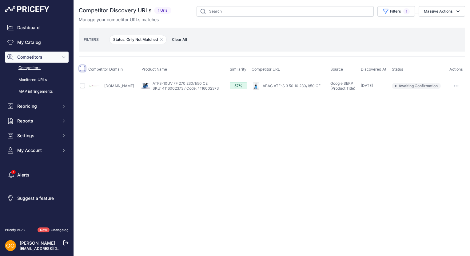
click at [83, 69] on input "checkbox" at bounding box center [82, 68] width 5 height 5
checkbox input "true"
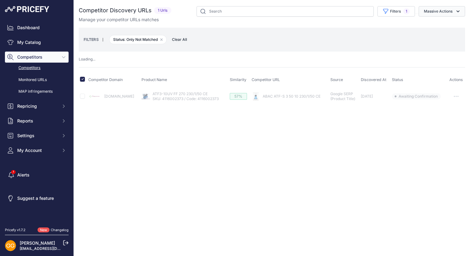
click at [452, 11] on button "Massive Actions" at bounding box center [441, 11] width 46 height 10
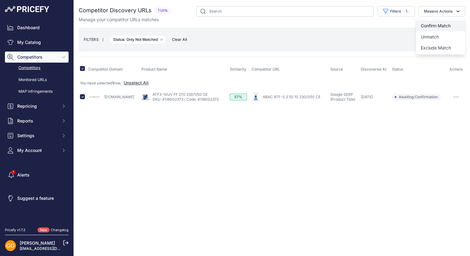
click at [445, 25] on span "Confirm Match" at bounding box center [435, 25] width 30 height 5
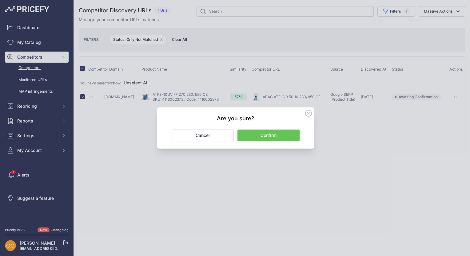
click at [277, 134] on button "Confirm" at bounding box center [268, 136] width 62 height 12
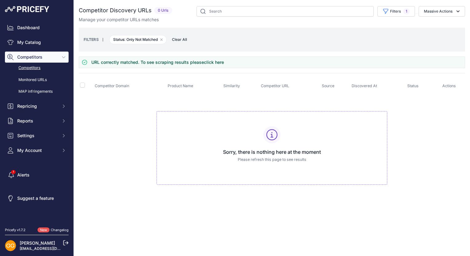
click at [179, 38] on span "Clear All" at bounding box center [179, 40] width 21 height 6
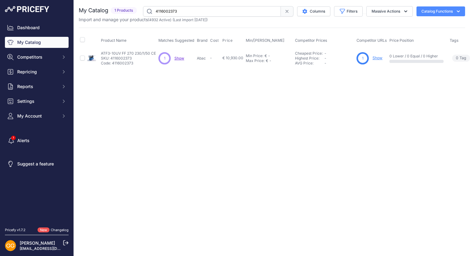
drag, startPoint x: 188, startPoint y: 12, endPoint x: 153, endPoint y: 10, distance: 35.4
click at [153, 10] on input "4116002373" at bounding box center [212, 11] width 138 height 10
paste input "69"
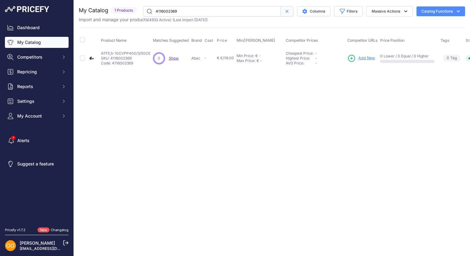
drag, startPoint x: 180, startPoint y: 12, endPoint x: 156, endPoint y: 12, distance: 24.6
click at [156, 12] on input "4116002369" at bounding box center [212, 11] width 138 height 10
paste input "8"
type input "4116002368"
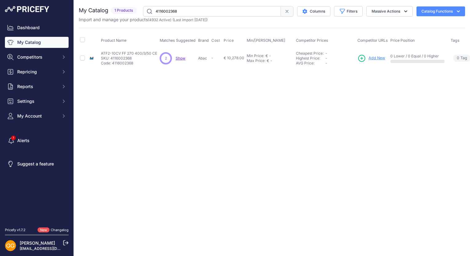
click at [182, 56] on span "Show" at bounding box center [181, 58] width 10 height 5
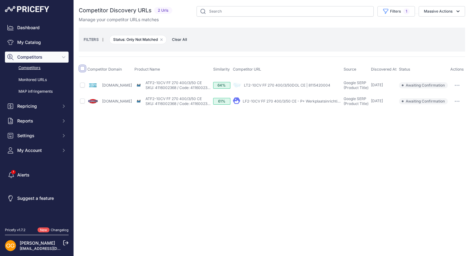
drag, startPoint x: 82, startPoint y: 70, endPoint x: 133, endPoint y: 70, distance: 50.4
click at [82, 70] on input "checkbox" at bounding box center [82, 68] width 5 height 5
checkbox input "true"
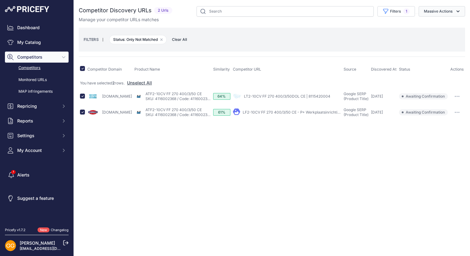
click at [456, 12] on icon "button" at bounding box center [458, 11] width 6 height 6
click at [441, 23] on button "Confirm Match" at bounding box center [440, 25] width 49 height 11
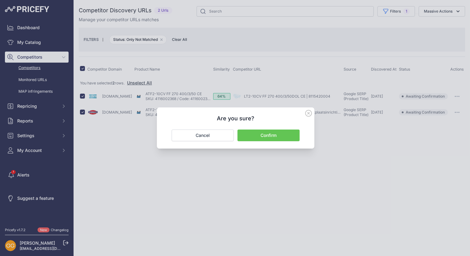
click at [268, 137] on button "Confirm" at bounding box center [268, 136] width 62 height 12
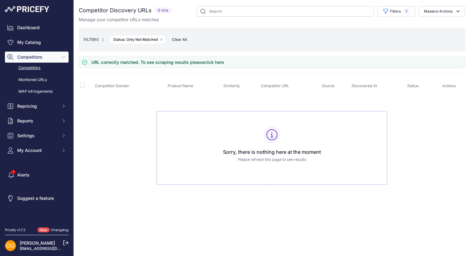
click at [183, 37] on span "Clear All" at bounding box center [179, 40] width 21 height 6
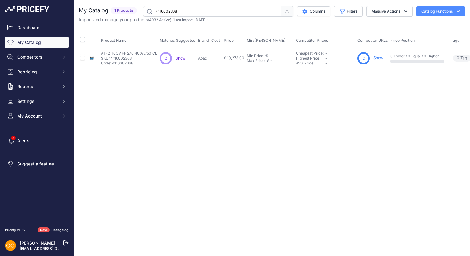
drag, startPoint x: 194, startPoint y: 11, endPoint x: 154, endPoint y: 13, distance: 40.3
click at [154, 13] on input "4116002368" at bounding box center [212, 11] width 138 height 10
paste input "7"
click at [143, 4] on div "You are not connected to the internet. My Catalog" at bounding box center [272, 37] width 386 height 74
paste input "5"
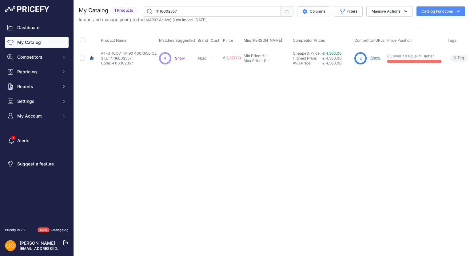
click at [181, 57] on span "Show" at bounding box center [180, 58] width 10 height 5
drag, startPoint x: 199, startPoint y: 9, endPoint x: 156, endPoint y: 11, distance: 43.7
click at [156, 11] on input "4116002357" at bounding box center [212, 11] width 138 height 10
paste input "6"
drag, startPoint x: 188, startPoint y: 9, endPoint x: 155, endPoint y: 11, distance: 32.9
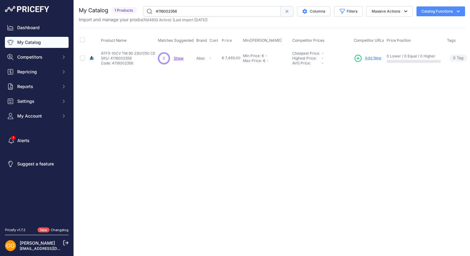
click at [155, 11] on input "4116002356" at bounding box center [212, 11] width 138 height 10
paste input "5"
type input "4116002355"
click at [173, 57] on span "Show" at bounding box center [174, 58] width 10 height 5
drag, startPoint x: 208, startPoint y: 10, endPoint x: 153, endPoint y: 10, distance: 55.0
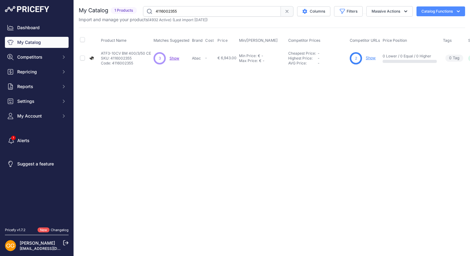
click at [153, 10] on input "4116002355" at bounding box center [212, 11] width 138 height 10
paste input "text"
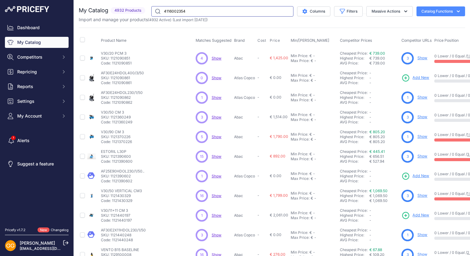
type input "4116002354"
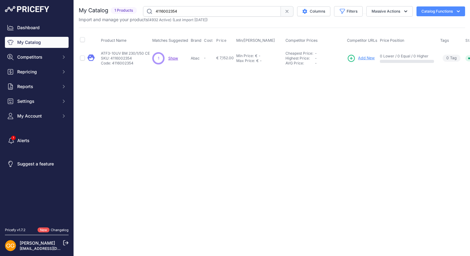
click at [174, 56] on span "Show" at bounding box center [173, 58] width 10 height 5
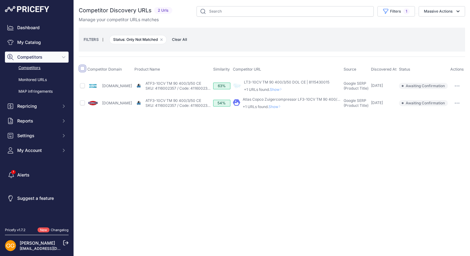
click at [82, 69] on input "checkbox" at bounding box center [82, 68] width 5 height 5
checkbox input "true"
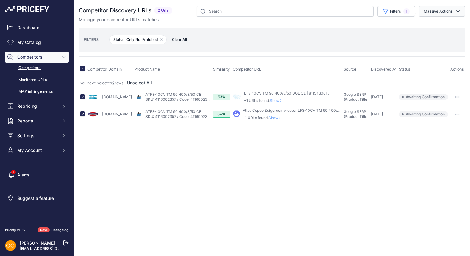
click at [439, 10] on button "Massive Actions" at bounding box center [441, 11] width 46 height 10
click at [439, 28] on span "Confirm Match" at bounding box center [435, 25] width 30 height 5
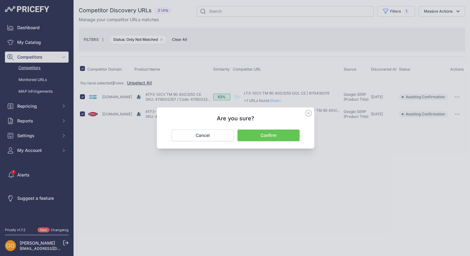
click at [277, 132] on button "Confirm" at bounding box center [268, 136] width 62 height 12
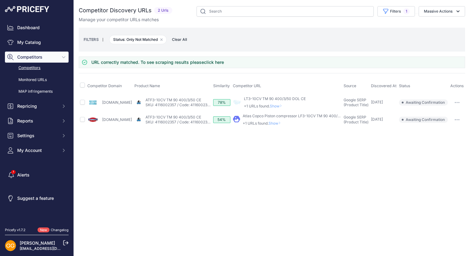
click at [179, 39] on span "Clear All" at bounding box center [179, 40] width 21 height 6
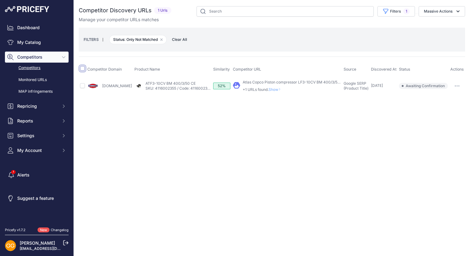
click at [84, 69] on input "checkbox" at bounding box center [82, 68] width 5 height 5
checkbox input "true"
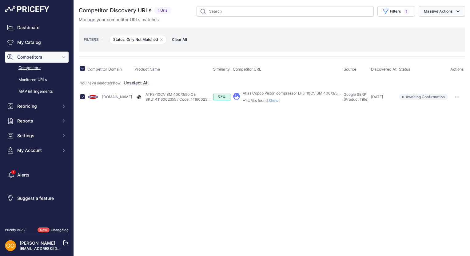
click at [444, 10] on button "Massive Actions" at bounding box center [441, 11] width 46 height 10
click at [439, 27] on span "Confirm Match" at bounding box center [435, 25] width 30 height 5
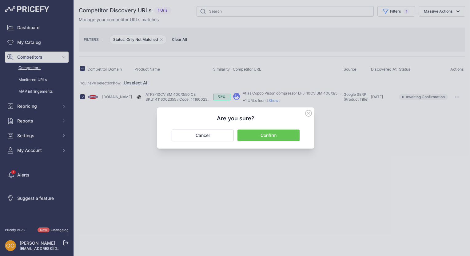
click at [286, 135] on button "Confirm" at bounding box center [268, 136] width 62 height 12
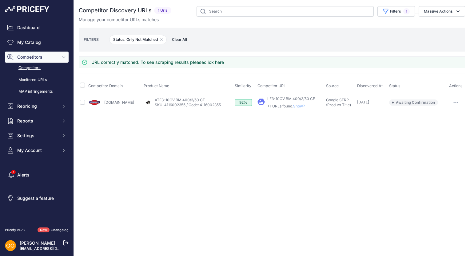
click at [183, 40] on span "Clear All" at bounding box center [179, 40] width 21 height 6
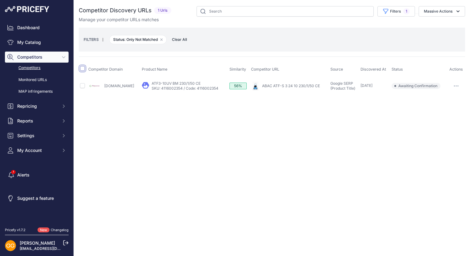
click at [84, 68] on input "checkbox" at bounding box center [82, 68] width 5 height 5
checkbox input "true"
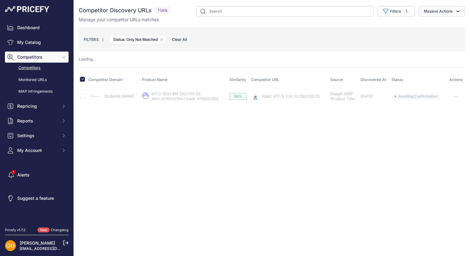
click at [453, 13] on button "Massive Actions" at bounding box center [441, 11] width 46 height 10
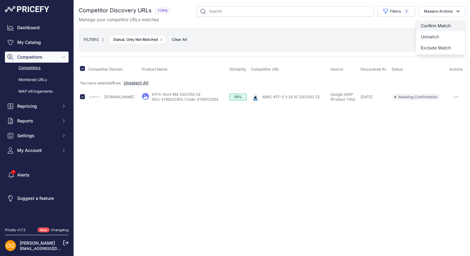
click at [438, 23] on span "Confirm Match" at bounding box center [435, 25] width 30 height 5
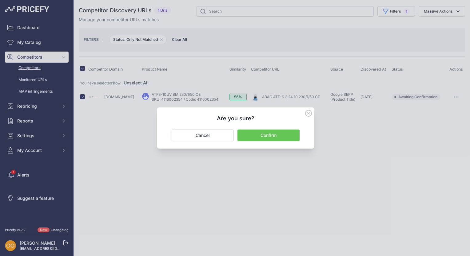
click at [274, 131] on button "Confirm" at bounding box center [268, 136] width 62 height 12
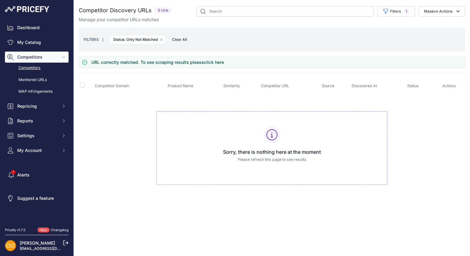
click at [186, 40] on span "Clear All" at bounding box center [179, 40] width 21 height 6
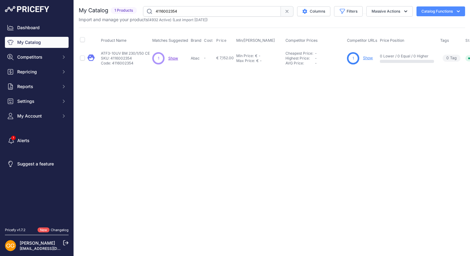
drag, startPoint x: 204, startPoint y: 10, endPoint x: 155, endPoint y: 13, distance: 49.5
click at [155, 13] on input "4116002354" at bounding box center [212, 11] width 138 height 10
paste input "2"
drag, startPoint x: 193, startPoint y: 11, endPoint x: 156, endPoint y: 13, distance: 36.9
click at [156, 13] on input "4116002352" at bounding box center [212, 11] width 138 height 10
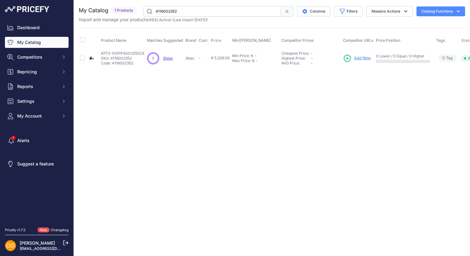
paste input "1"
type input "4116002351"
click at [166, 57] on span "Show" at bounding box center [167, 58] width 10 height 5
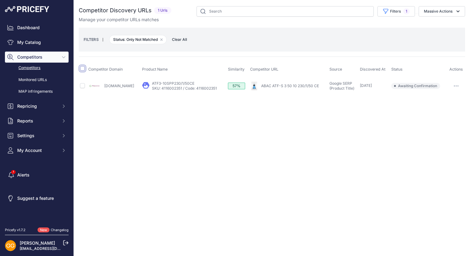
click at [83, 67] on input "checkbox" at bounding box center [82, 68] width 5 height 5
checkbox input "true"
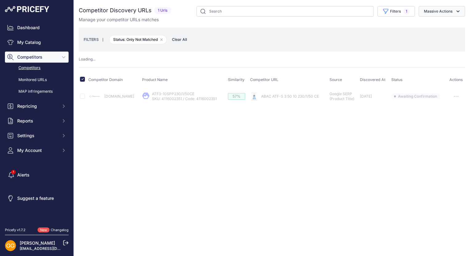
click at [456, 12] on icon "button" at bounding box center [458, 11] width 6 height 6
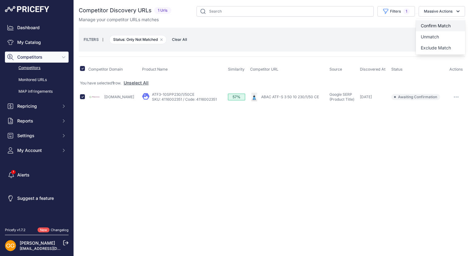
click at [444, 24] on span "Confirm Match" at bounding box center [435, 25] width 30 height 5
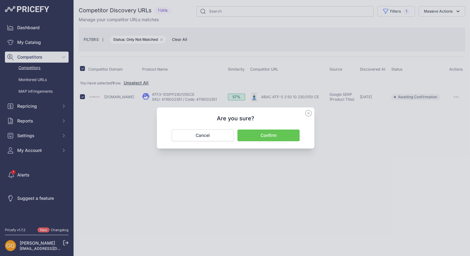
click at [278, 136] on button "Confirm" at bounding box center [268, 136] width 62 height 12
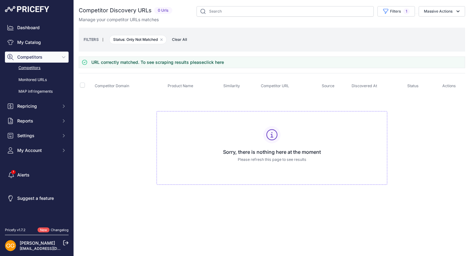
click at [177, 40] on span "Clear All" at bounding box center [179, 40] width 21 height 6
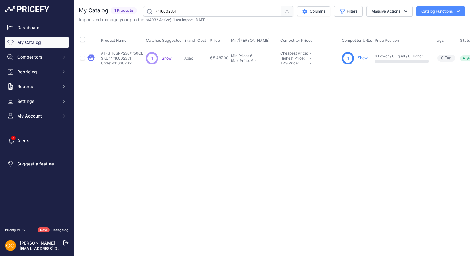
drag, startPoint x: 192, startPoint y: 11, endPoint x: 154, endPoint y: 10, distance: 38.4
click at [154, 10] on input "4116002351" at bounding box center [212, 11] width 138 height 10
paste input "35"
type input "4116002335"
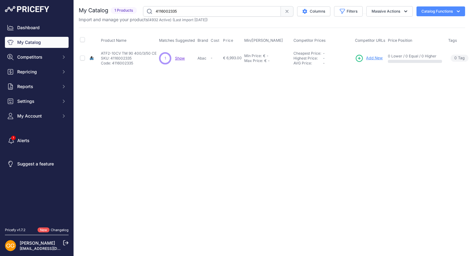
click at [177, 57] on span "Show" at bounding box center [180, 58] width 10 height 5
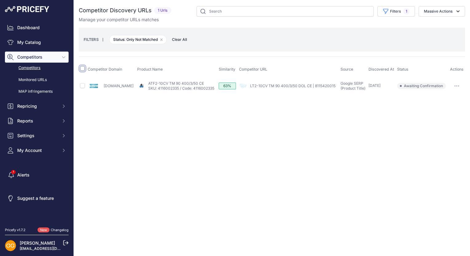
click at [84, 68] on input "checkbox" at bounding box center [82, 68] width 5 height 5
checkbox input "true"
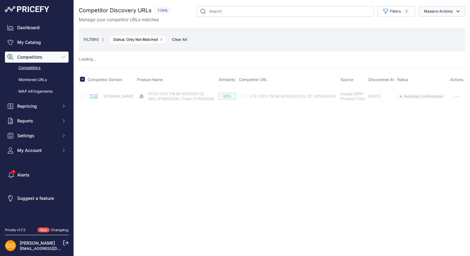
click at [437, 9] on button "Massive Actions" at bounding box center [441, 11] width 46 height 10
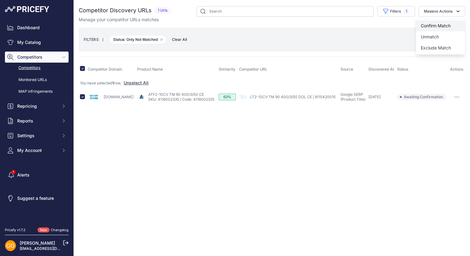
click at [436, 23] on button "Confirm Match" at bounding box center [440, 25] width 49 height 11
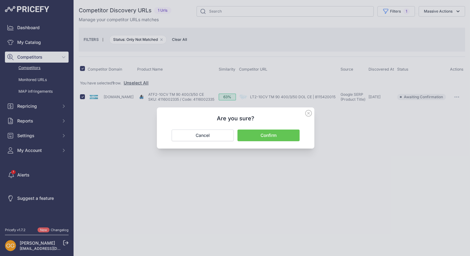
click at [281, 137] on button "Confirm" at bounding box center [268, 136] width 62 height 12
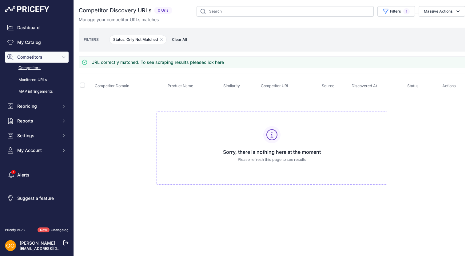
click at [186, 37] on span "Clear All" at bounding box center [179, 40] width 21 height 6
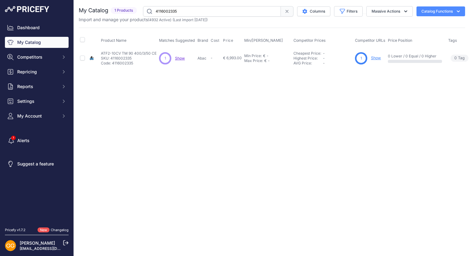
drag, startPoint x: 181, startPoint y: 10, endPoint x: 155, endPoint y: 10, distance: 25.5
click at [155, 10] on input "4116002335" at bounding box center [212, 11] width 138 height 10
paste input "4"
drag, startPoint x: 197, startPoint y: 13, endPoint x: 155, endPoint y: 11, distance: 41.8
click at [155, 11] on input "4116002334" at bounding box center [212, 11] width 138 height 10
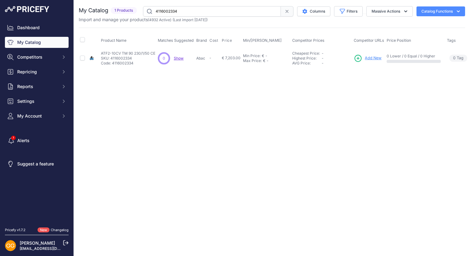
paste input "3"
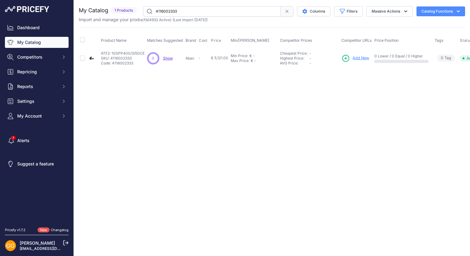
drag, startPoint x: 184, startPoint y: 10, endPoint x: 155, endPoint y: 10, distance: 28.9
click at [155, 10] on input "4116002333" at bounding box center [212, 11] width 138 height 10
paste input "2"
type input "4116002332"
